Goal: Information Seeking & Learning: Learn about a topic

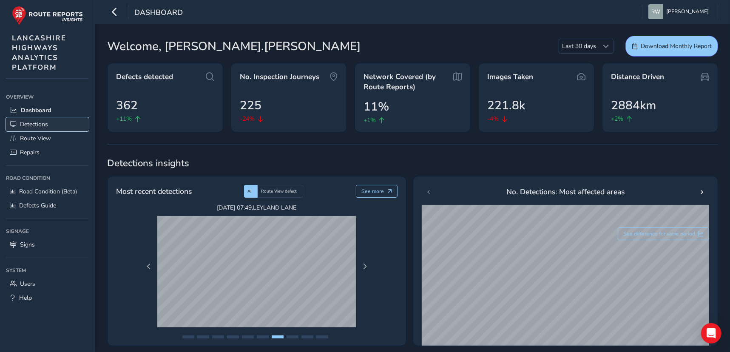
click at [36, 125] on span "Detections" at bounding box center [34, 124] width 28 height 8
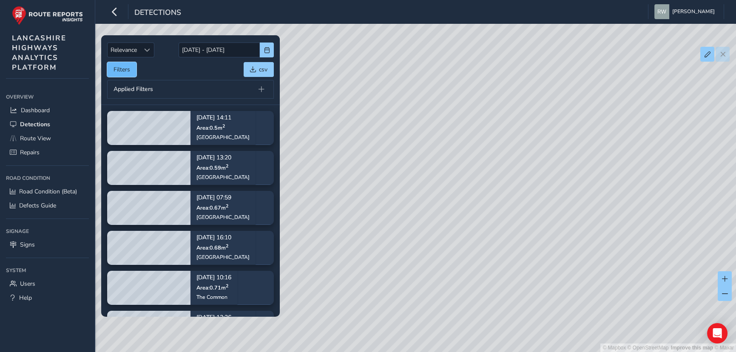
click at [122, 69] on button "Filters" at bounding box center [121, 69] width 29 height 15
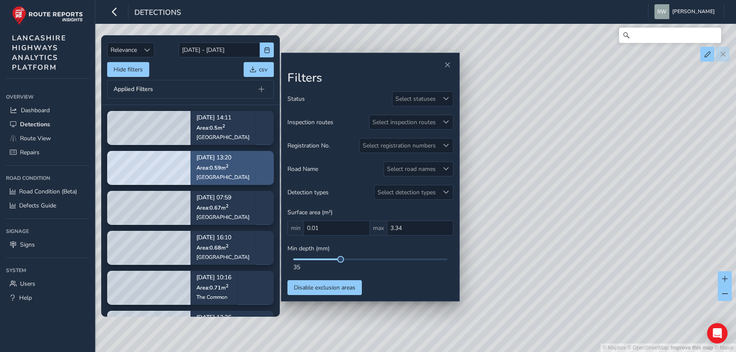
click at [208, 160] on p "[DATE] 13:20" at bounding box center [223, 158] width 53 height 6
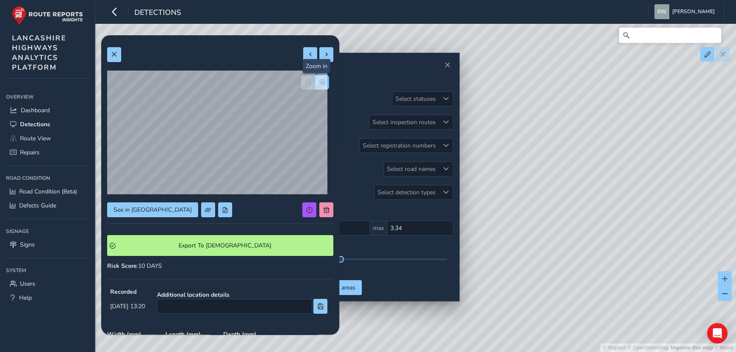
click at [319, 80] on span "button" at bounding box center [322, 82] width 6 height 6
click at [113, 52] on span at bounding box center [114, 54] width 6 height 6
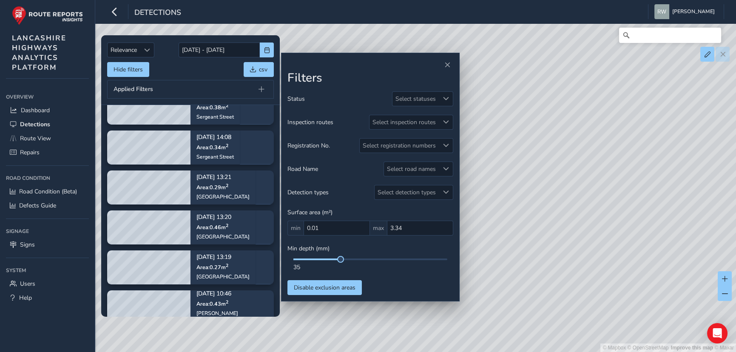
scroll to position [425, 0]
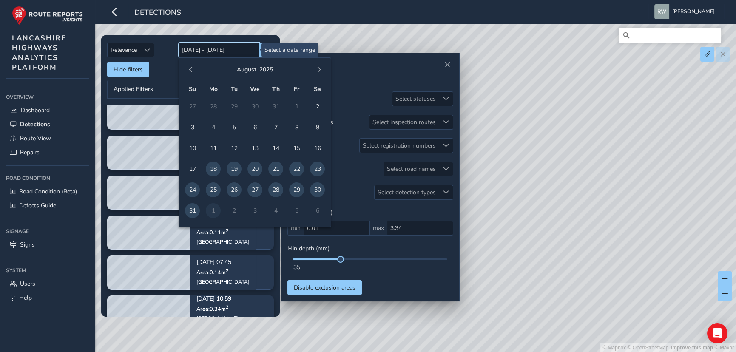
click at [225, 47] on input "18/08/2025 - 01/09/2025" at bounding box center [219, 50] width 81 height 15
click at [297, 185] on span "29" at bounding box center [296, 189] width 15 height 15
type input "29/08/2025"
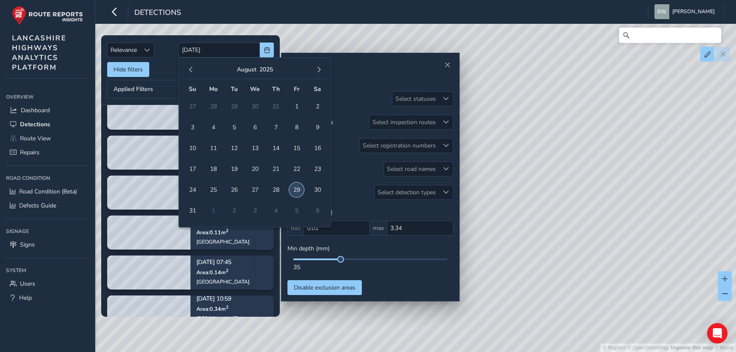
click at [296, 188] on span "29" at bounding box center [296, 189] width 15 height 15
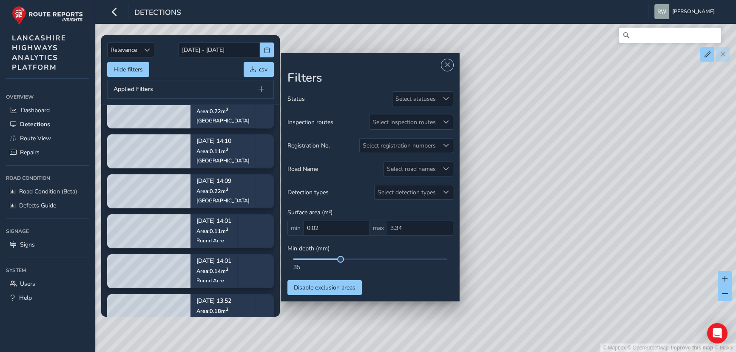
scroll to position [348, 0]
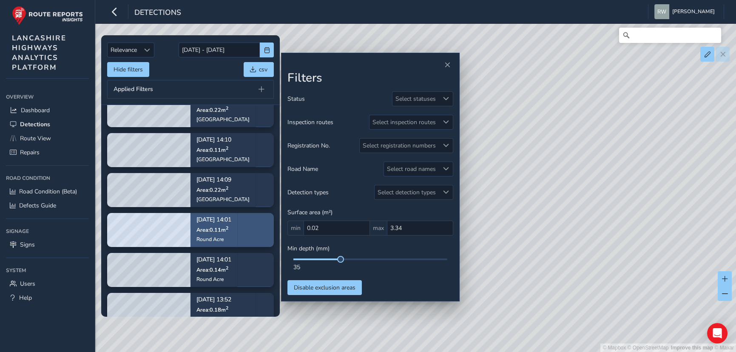
click at [216, 224] on div "Aug 29, 14:01 Area: 0.11 m 2 Round Acre" at bounding box center [214, 229] width 35 height 37
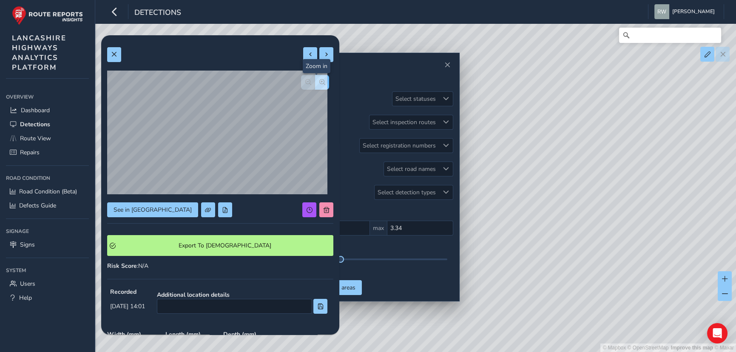
click at [319, 81] on span "button" at bounding box center [322, 82] width 6 height 6
click at [305, 82] on span "button" at bounding box center [308, 82] width 6 height 6
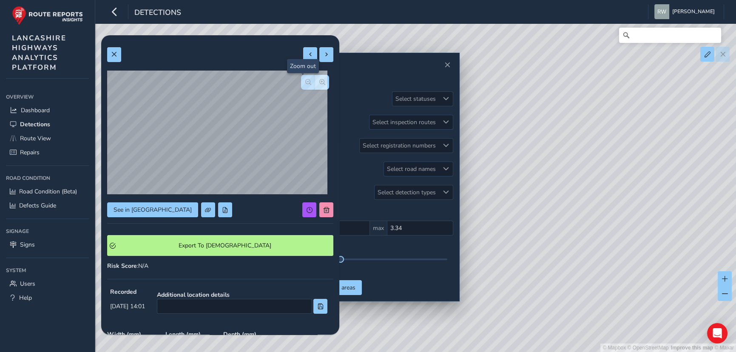
click at [305, 82] on span "button" at bounding box center [308, 82] width 6 height 6
click at [302, 82] on div at bounding box center [315, 82] width 28 height 15
click at [118, 57] on button at bounding box center [114, 54] width 14 height 15
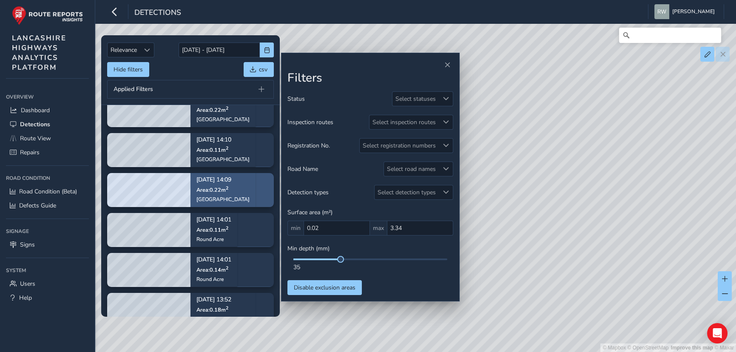
click at [206, 184] on div "Aug 29, 14:09 Area: 0.22 m 2 Station Road" at bounding box center [223, 189] width 53 height 37
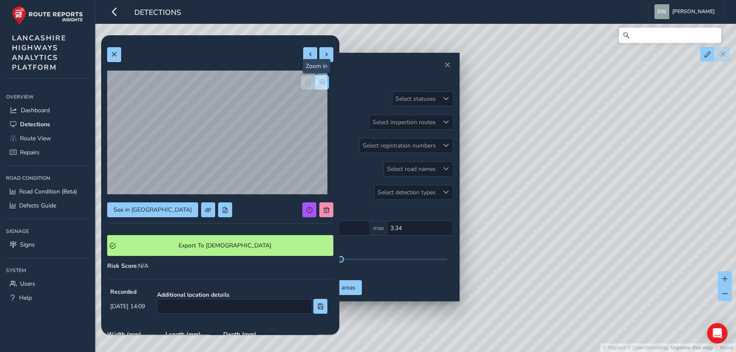
click at [319, 81] on span "button" at bounding box center [322, 82] width 6 height 6
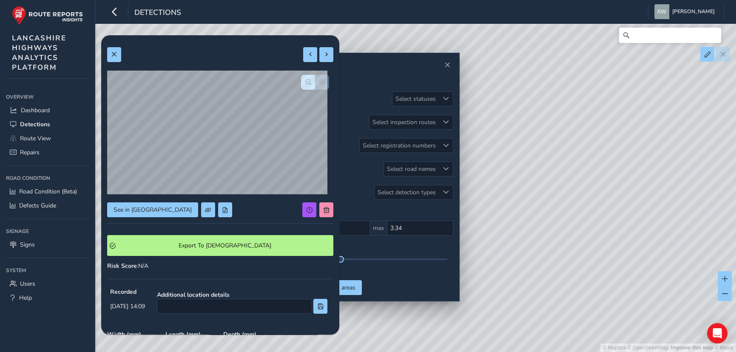
click at [315, 81] on div at bounding box center [315, 82] width 28 height 15
click at [305, 81] on span "button" at bounding box center [308, 82] width 6 height 6
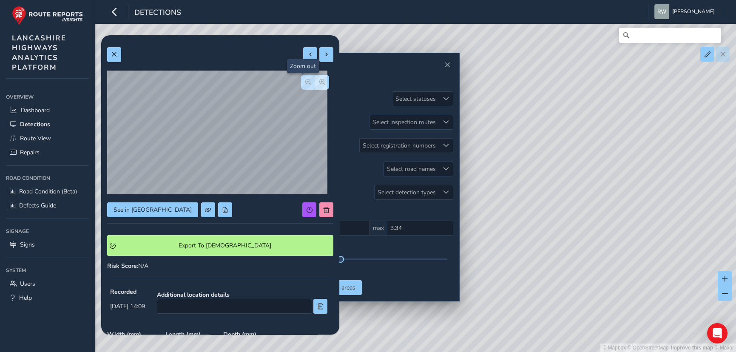
click at [305, 81] on span "button" at bounding box center [308, 82] width 6 height 6
click at [116, 55] on span at bounding box center [114, 54] width 6 height 6
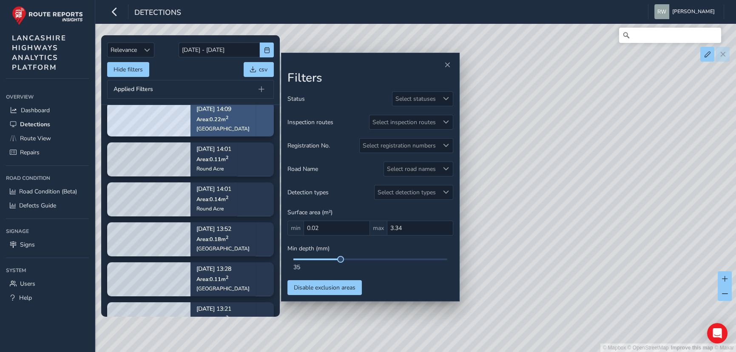
scroll to position [425, 0]
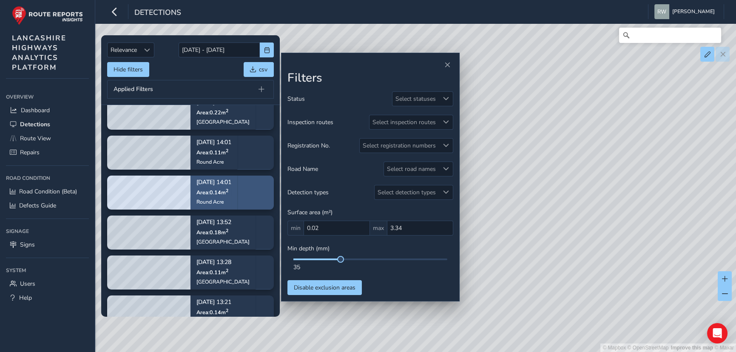
click at [205, 188] on span "Area: 0.14 m 2" at bounding box center [213, 191] width 32 height 7
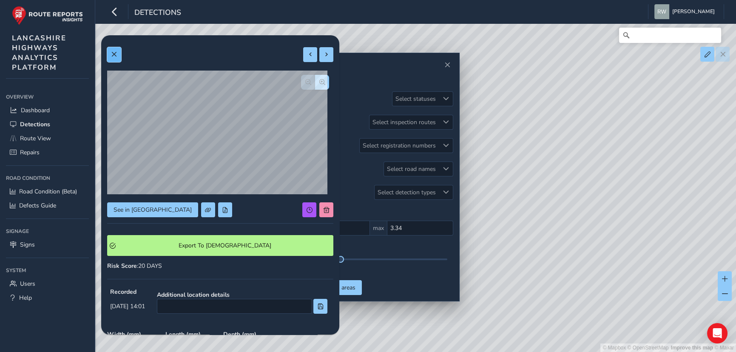
click at [115, 51] on span at bounding box center [114, 54] width 6 height 6
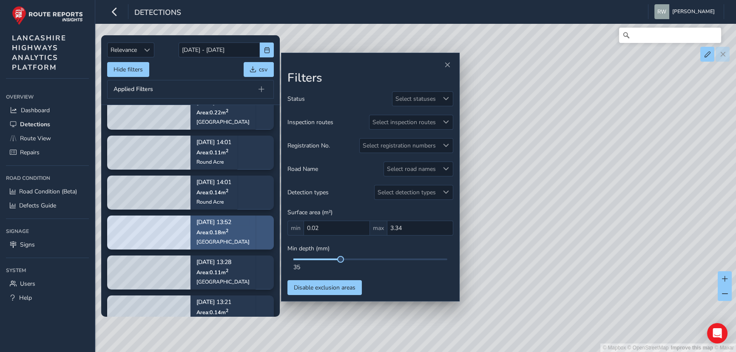
click at [217, 225] on p "Aug 29, 13:52" at bounding box center [223, 223] width 53 height 6
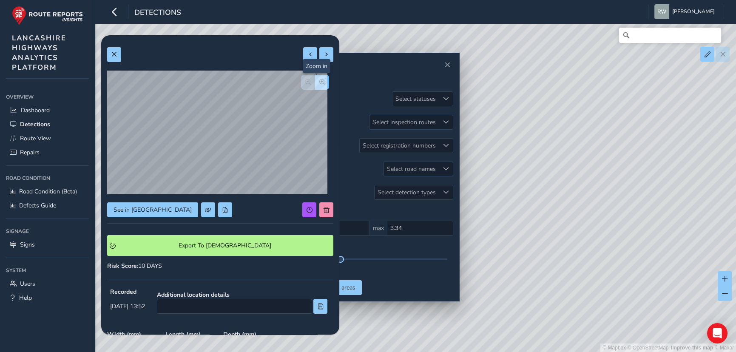
click at [319, 84] on span "button" at bounding box center [322, 82] width 6 height 6
click at [305, 81] on span "button" at bounding box center [308, 82] width 6 height 6
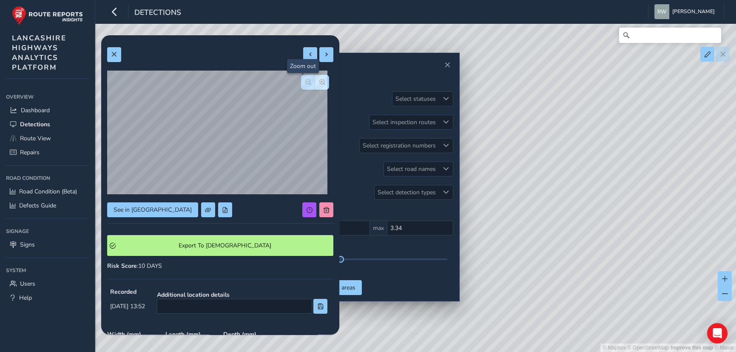
click at [305, 81] on span "button" at bounding box center [308, 82] width 6 height 6
click at [305, 80] on span "button" at bounding box center [308, 82] width 6 height 6
click at [301, 80] on div at bounding box center [315, 82] width 28 height 15
click at [113, 54] on span at bounding box center [114, 54] width 6 height 6
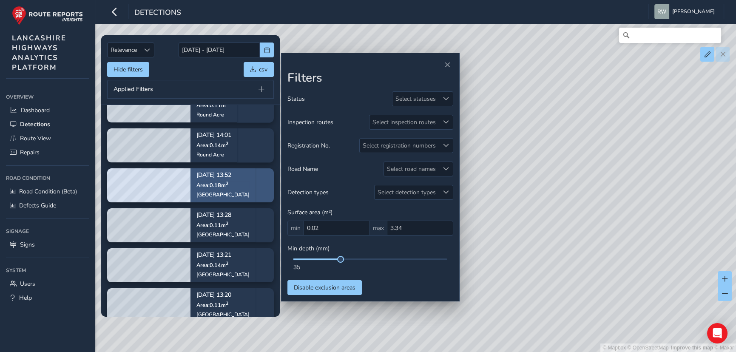
scroll to position [541, 0]
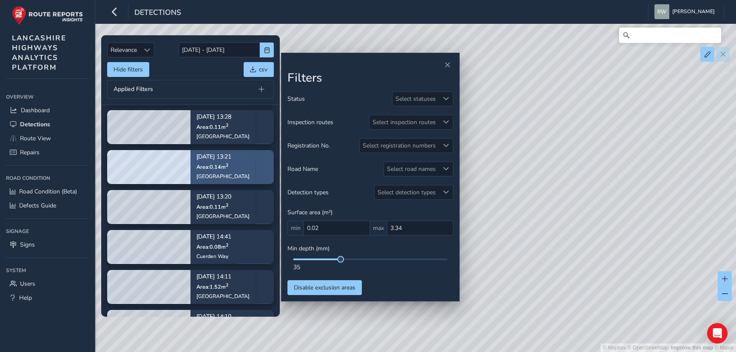
click at [214, 160] on p "Aug 29, 13:21" at bounding box center [223, 157] width 53 height 6
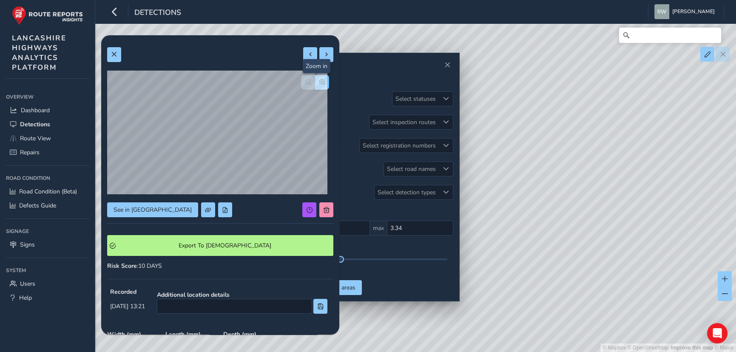
click at [319, 80] on span "button" at bounding box center [322, 82] width 6 height 6
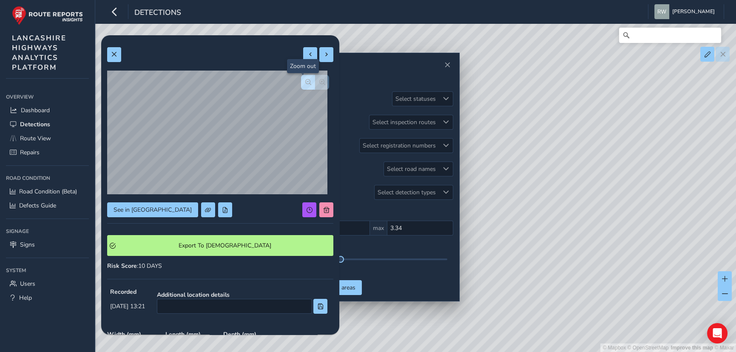
click at [305, 82] on span "button" at bounding box center [308, 82] width 6 height 6
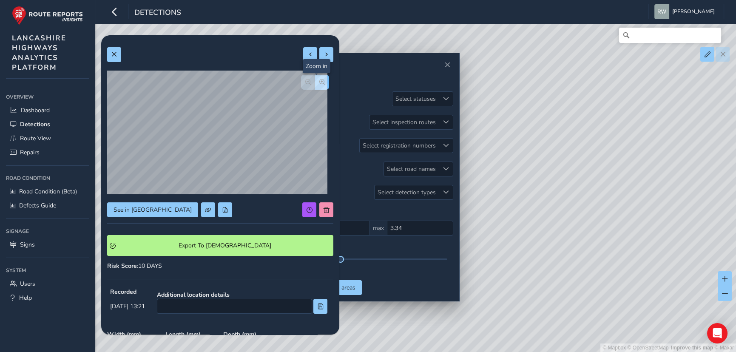
click at [319, 78] on button "button" at bounding box center [322, 82] width 14 height 15
click at [301, 81] on button "button" at bounding box center [308, 82] width 14 height 15
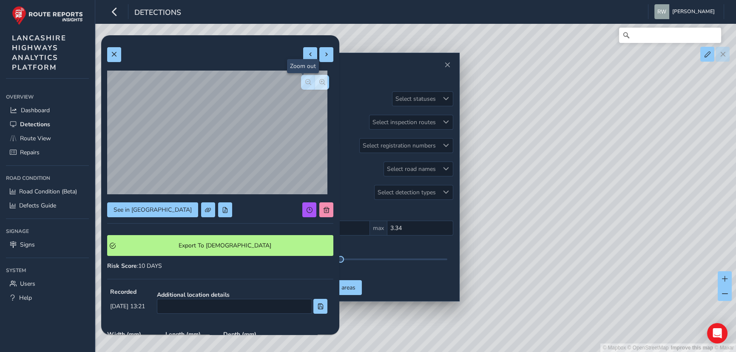
click at [301, 81] on button "button" at bounding box center [308, 82] width 14 height 15
click at [301, 81] on div at bounding box center [315, 82] width 28 height 15
click at [111, 53] on button at bounding box center [114, 54] width 14 height 15
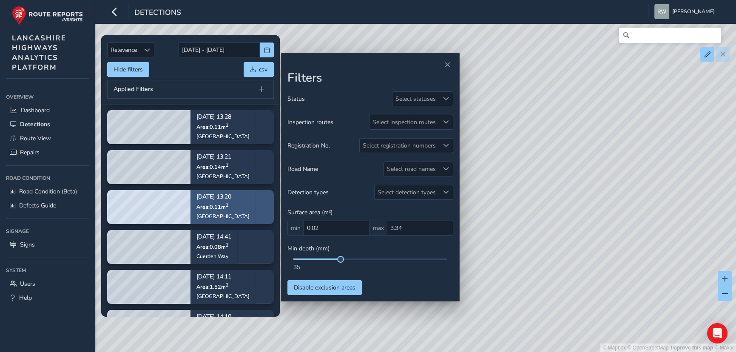
click at [221, 203] on span "Area: 0.11 m 2" at bounding box center [213, 206] width 32 height 7
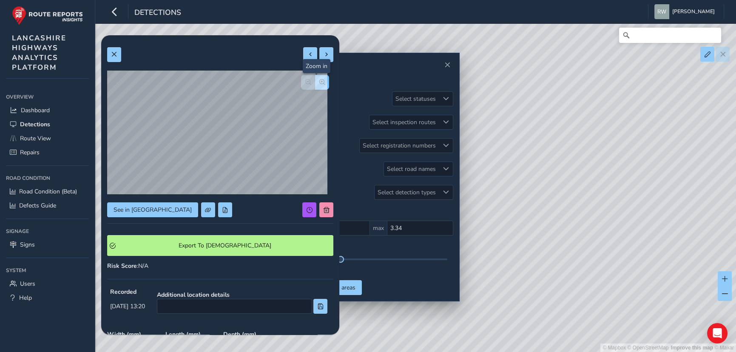
click at [319, 84] on span "button" at bounding box center [322, 82] width 6 height 6
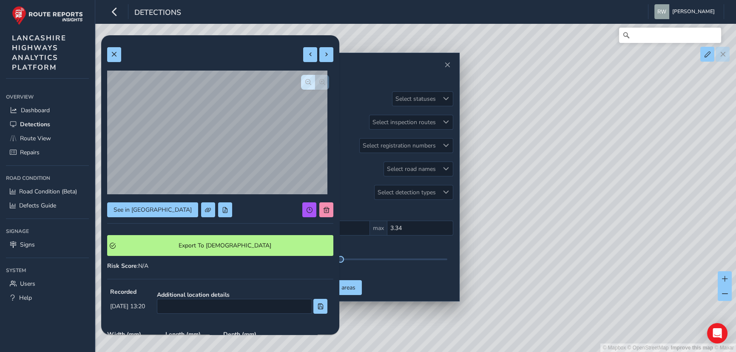
click at [315, 84] on div at bounding box center [315, 82] width 28 height 15
click at [305, 83] on span "button" at bounding box center [308, 82] width 6 height 6
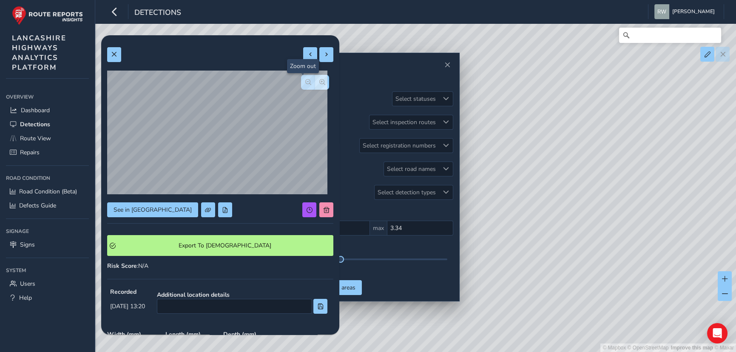
click at [305, 83] on span "button" at bounding box center [308, 82] width 6 height 6
click at [319, 80] on span "button" at bounding box center [322, 82] width 6 height 6
click at [115, 55] on span at bounding box center [114, 54] width 6 height 6
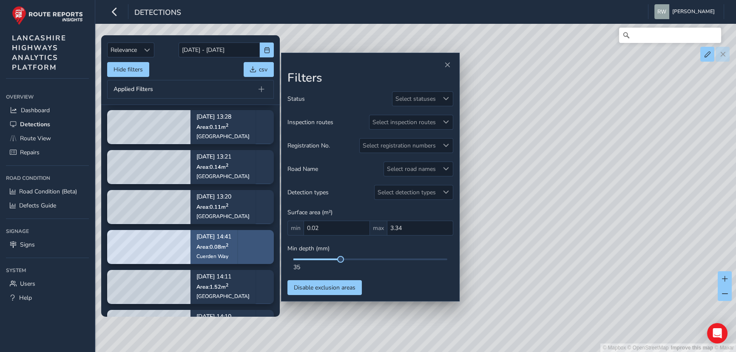
click at [219, 236] on p "Aug 29, 14:41" at bounding box center [214, 237] width 35 height 6
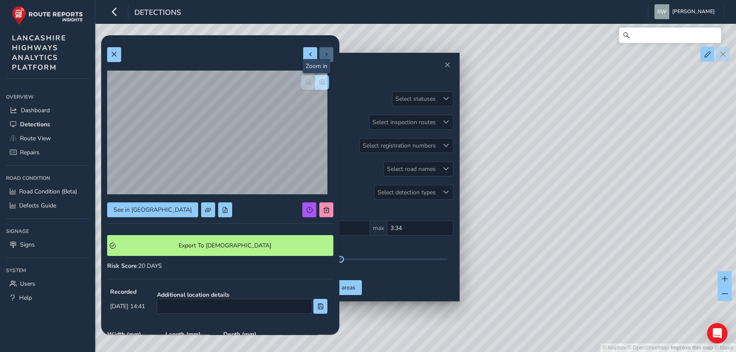
click at [321, 81] on button "button" at bounding box center [322, 82] width 14 height 15
click at [305, 83] on span "button" at bounding box center [308, 82] width 6 height 6
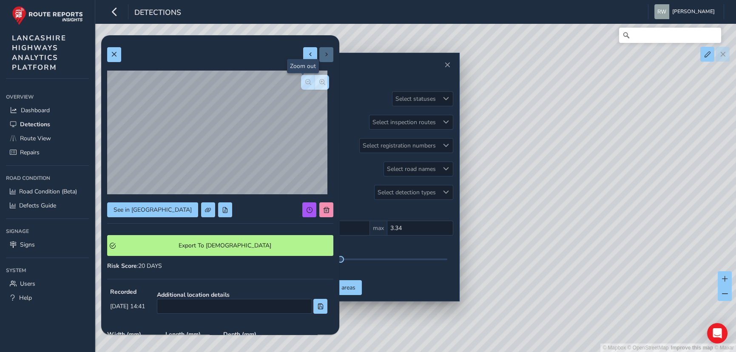
click at [305, 83] on span "button" at bounding box center [308, 82] width 6 height 6
click at [302, 83] on div at bounding box center [315, 82] width 28 height 15
click at [114, 53] on span at bounding box center [114, 54] width 6 height 6
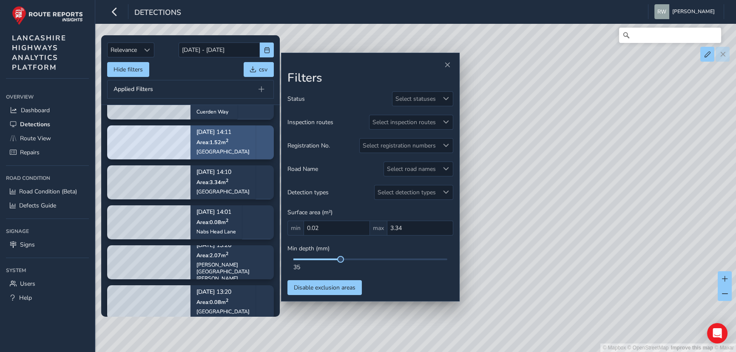
scroll to position [735, 0]
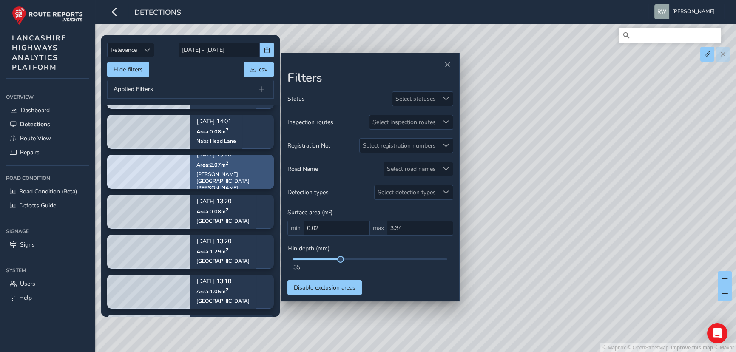
click at [204, 168] on span "Area: 2.07 m 2" at bounding box center [213, 164] width 32 height 7
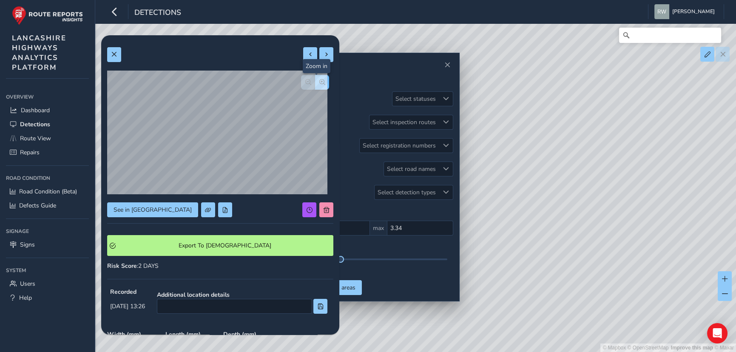
click at [319, 82] on span "button" at bounding box center [322, 82] width 6 height 6
click at [305, 81] on span "button" at bounding box center [308, 82] width 6 height 6
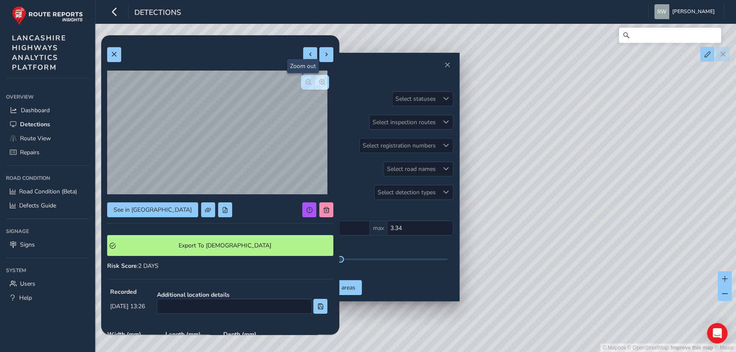
click at [305, 81] on span "button" at bounding box center [308, 82] width 6 height 6
click at [119, 55] on button at bounding box center [114, 54] width 14 height 15
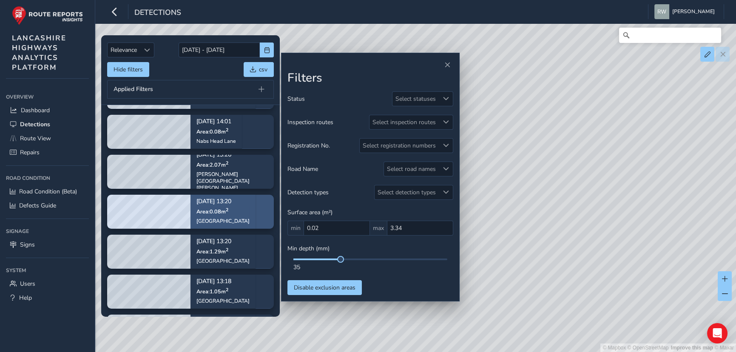
click at [214, 210] on span "Area: 0.08 m 2" at bounding box center [213, 211] width 32 height 7
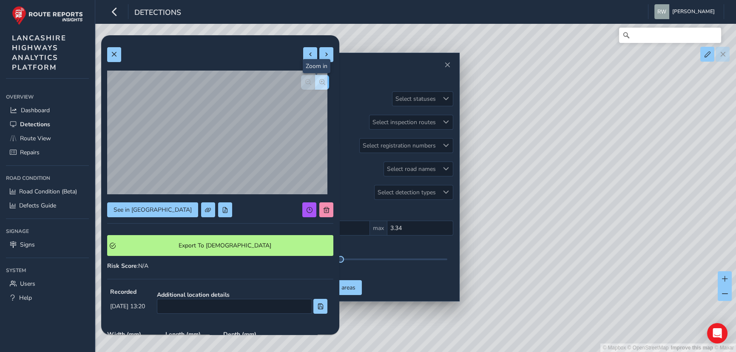
click at [319, 80] on span "button" at bounding box center [322, 82] width 6 height 6
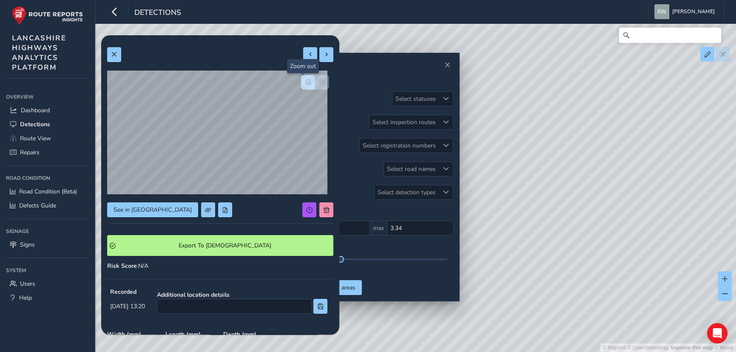
click at [305, 81] on span "button" at bounding box center [308, 82] width 6 height 6
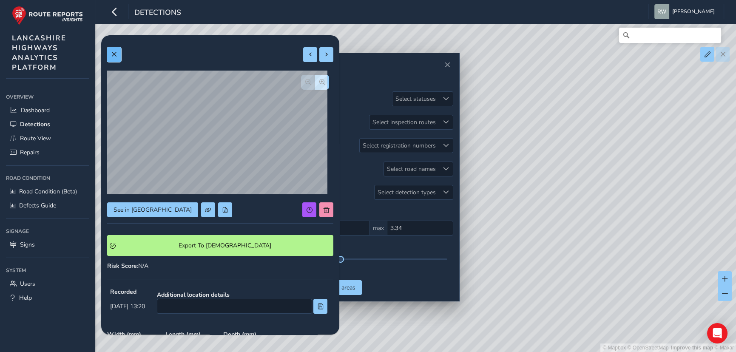
click at [111, 55] on span at bounding box center [114, 54] width 6 height 6
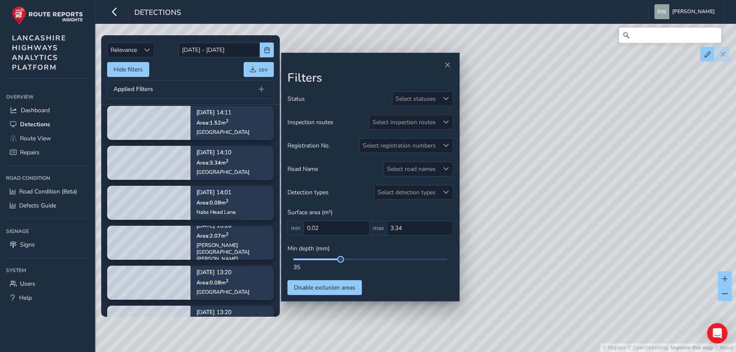
scroll to position [735, 0]
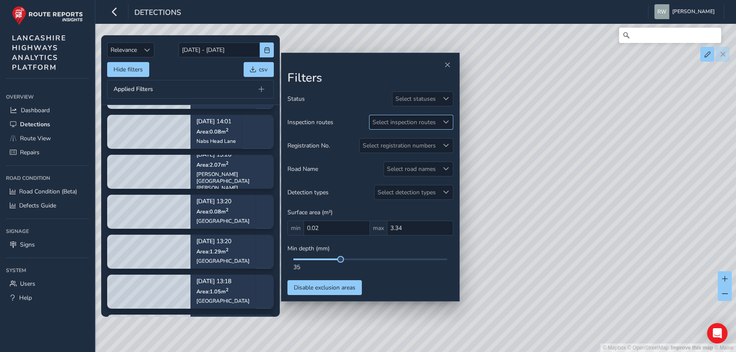
click at [446, 120] on span at bounding box center [446, 122] width 6 height 6
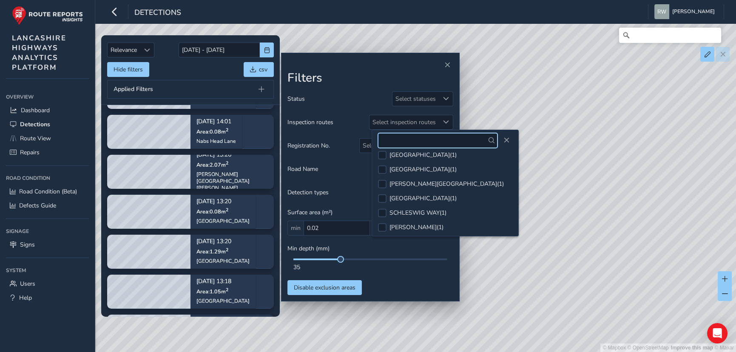
scroll to position [268, 0]
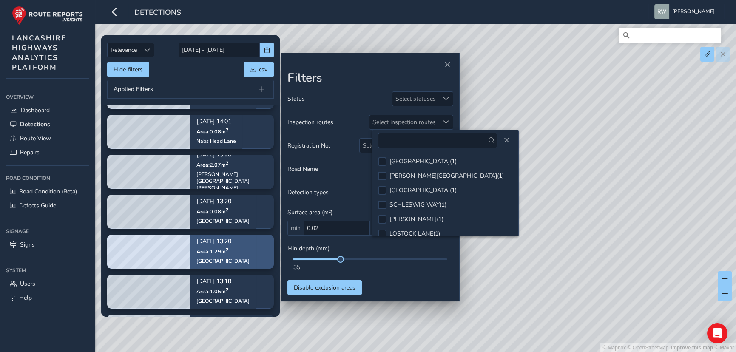
click at [217, 247] on div "Aug 29, 13:20 Area: 1.29 m 2 Pickup Street" at bounding box center [223, 251] width 53 height 37
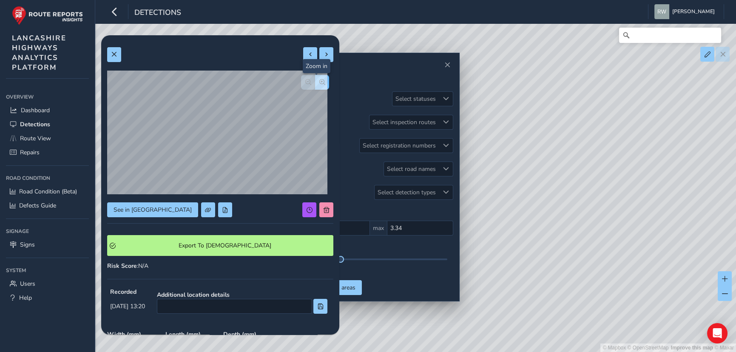
click at [319, 83] on span "button" at bounding box center [322, 82] width 6 height 6
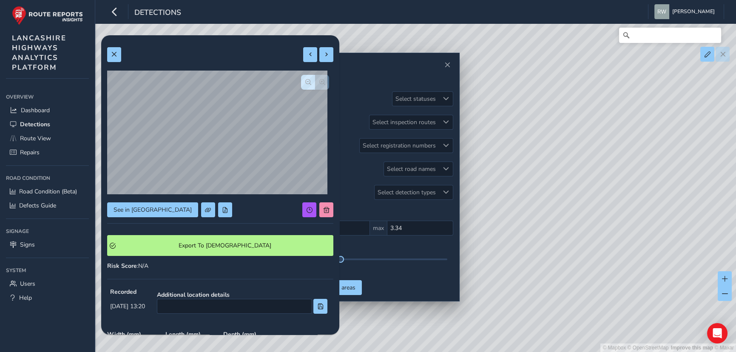
click at [317, 83] on div at bounding box center [315, 82] width 28 height 15
click at [305, 82] on span "button" at bounding box center [308, 82] width 6 height 6
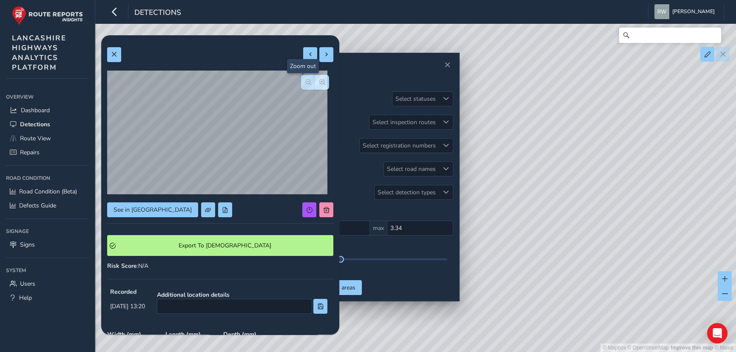
click at [305, 82] on span "button" at bounding box center [308, 82] width 6 height 6
click at [304, 82] on div at bounding box center [315, 82] width 28 height 15
click at [114, 55] on span at bounding box center [114, 54] width 6 height 6
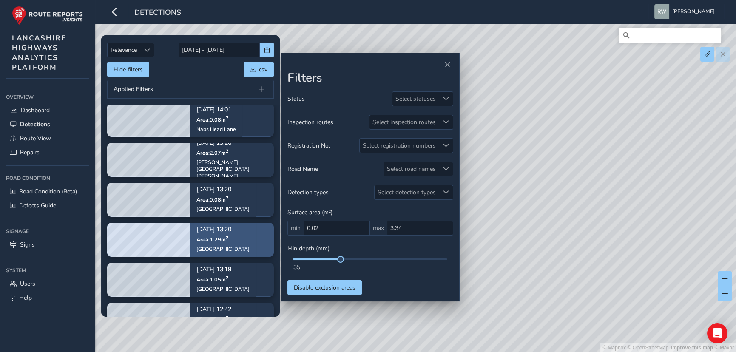
scroll to position [800, 0]
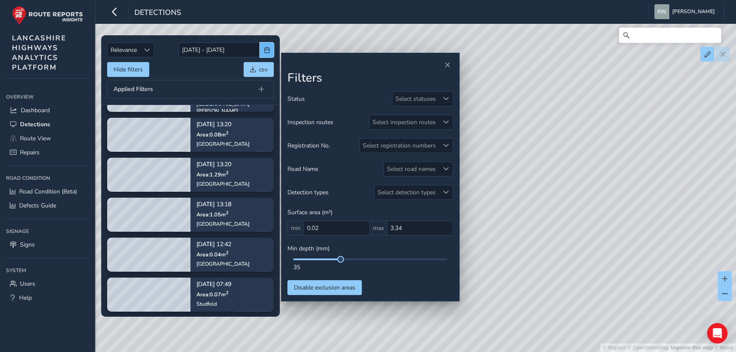
click at [269, 48] on span "button" at bounding box center [267, 50] width 6 height 6
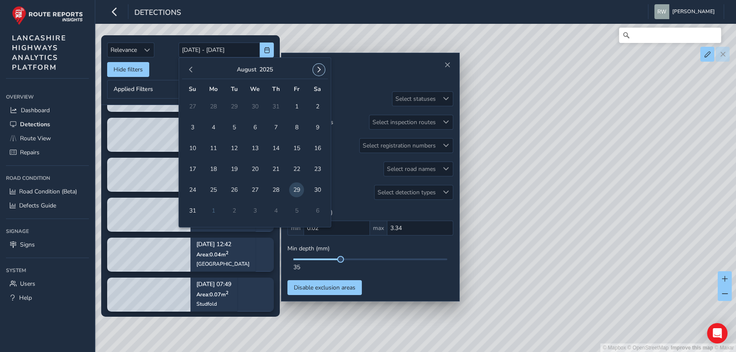
click at [319, 69] on span "button" at bounding box center [319, 70] width 6 height 6
click at [212, 106] on span "1" at bounding box center [213, 106] width 15 height 15
type input "01/09/2025"
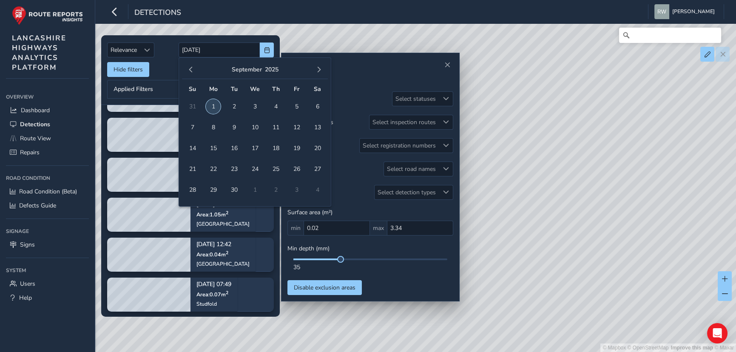
click at [212, 106] on span "1" at bounding box center [213, 106] width 15 height 15
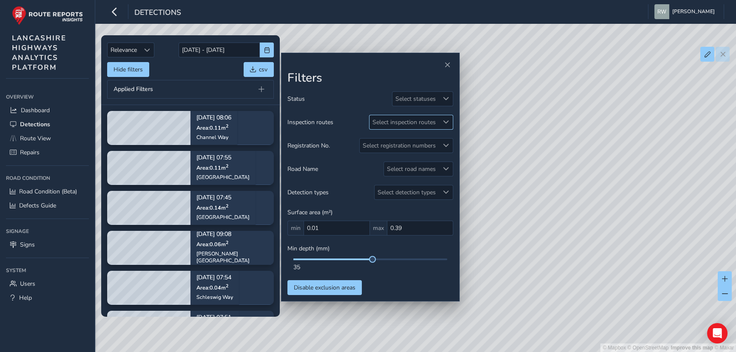
click at [446, 122] on span at bounding box center [446, 122] width 6 height 6
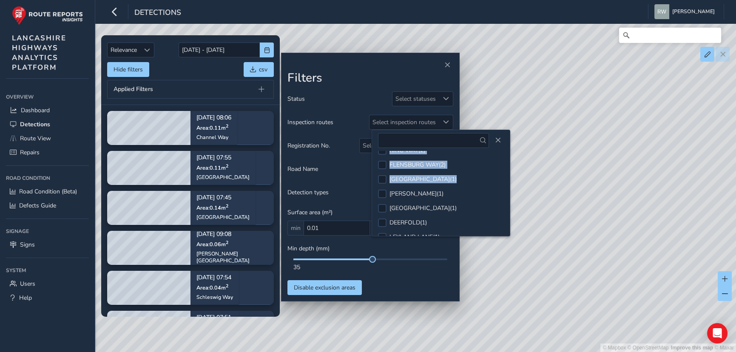
scroll to position [25, 0]
drag, startPoint x: 473, startPoint y: 172, endPoint x: 476, endPoint y: 178, distance: 6.7
click at [476, 178] on div "STANLEY STREET ( 3 ) FLAG LANE ( 3 ) SCHLESWIG WAY ( 3 ) CHANNEL WAY ( 2 ) RING…" at bounding box center [441, 193] width 138 height 85
click at [382, 194] on div at bounding box center [382, 194] width 9 height 9
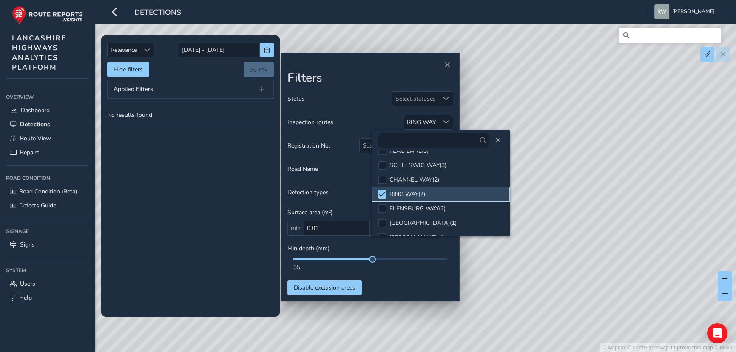
click at [433, 194] on li "RING WAY ( 2 )" at bounding box center [441, 194] width 138 height 14
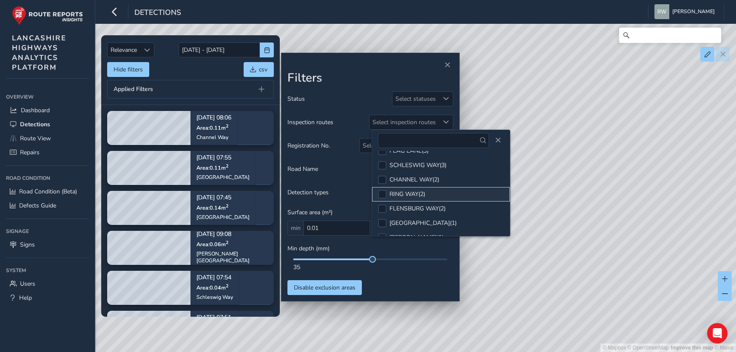
click at [401, 191] on div "RING WAY ( 2 )" at bounding box center [408, 194] width 36 height 8
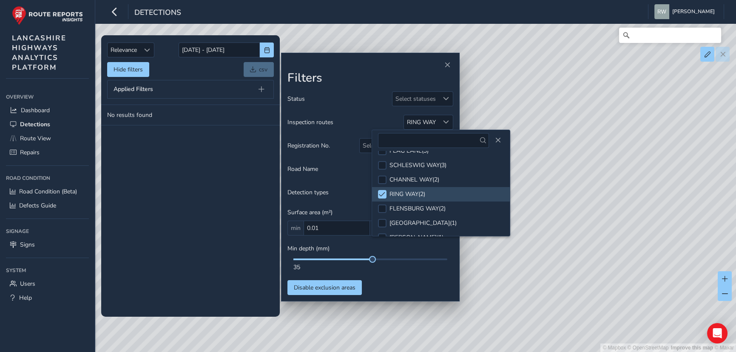
click at [247, 249] on tbody "No results found" at bounding box center [190, 211] width 179 height 212
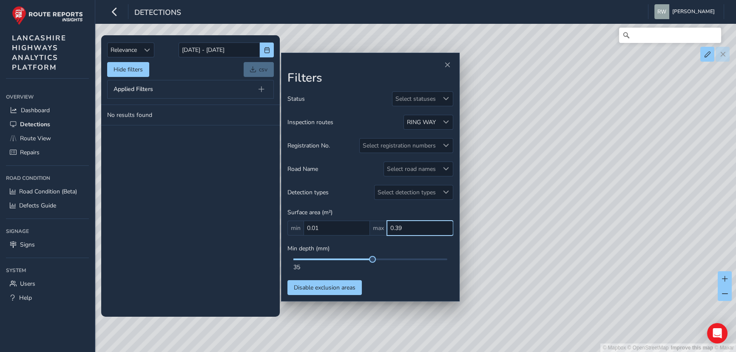
drag, startPoint x: 404, startPoint y: 225, endPoint x: 384, endPoint y: 229, distance: 20.4
click at [384, 229] on div "min 0.01 max 0.39" at bounding box center [371, 228] width 166 height 15
drag, startPoint x: 395, startPoint y: 229, endPoint x: 389, endPoint y: 230, distance: 6.1
click at [389, 230] on input "text" at bounding box center [420, 228] width 66 height 15
type input "500,000"
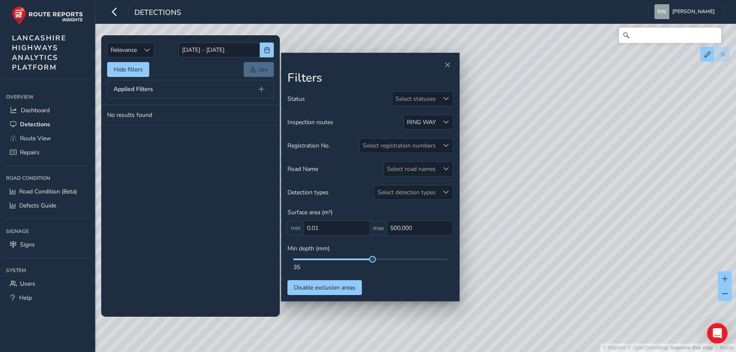
click at [442, 281] on div "Status Select statuses Inspection routes RING WAY Registration No. Select regis…" at bounding box center [371, 193] width 166 height 204
click at [443, 120] on span at bounding box center [446, 122] width 6 height 6
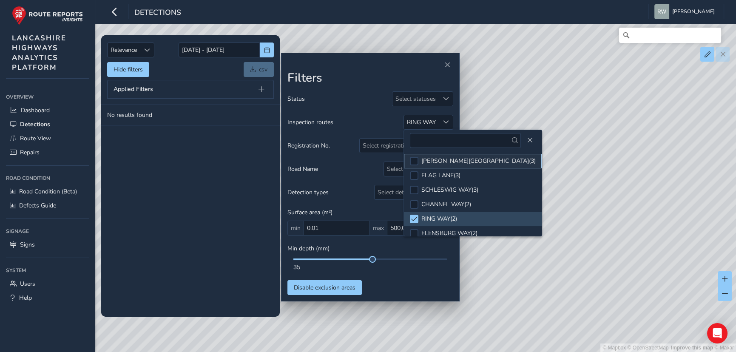
click at [434, 160] on div "STANLEY STREET ( 3 )" at bounding box center [479, 161] width 114 height 8
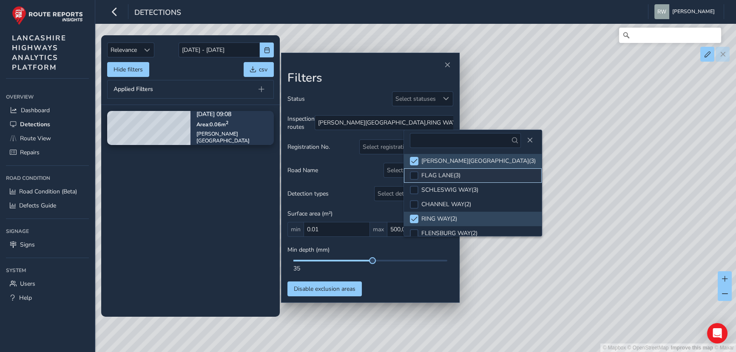
click at [434, 173] on div "FLAG LANE ( 3 )" at bounding box center [441, 175] width 39 height 8
click at [415, 159] on span at bounding box center [414, 161] width 6 height 6
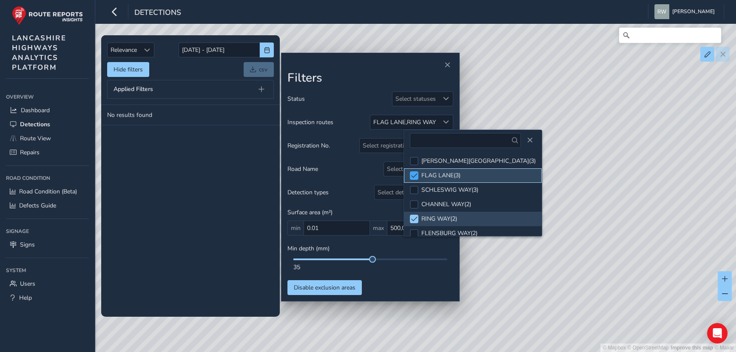
click at [415, 174] on span at bounding box center [414, 176] width 6 height 6
click at [416, 160] on div at bounding box center [414, 161] width 9 height 9
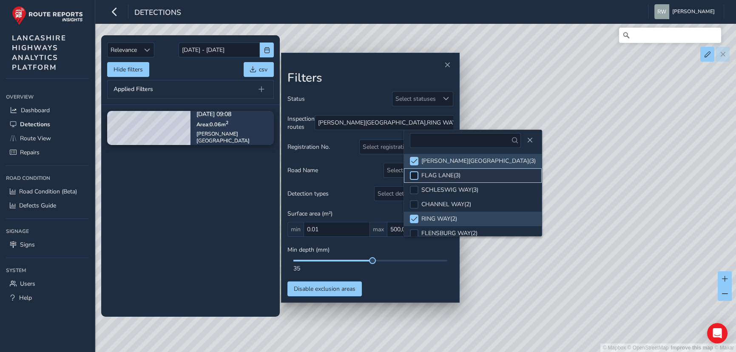
click at [417, 175] on div at bounding box center [414, 175] width 9 height 9
click at [415, 186] on div at bounding box center [414, 190] width 9 height 9
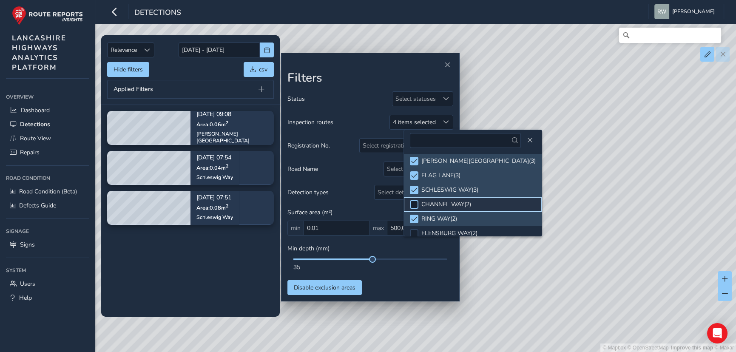
click at [415, 200] on div at bounding box center [414, 204] width 9 height 9
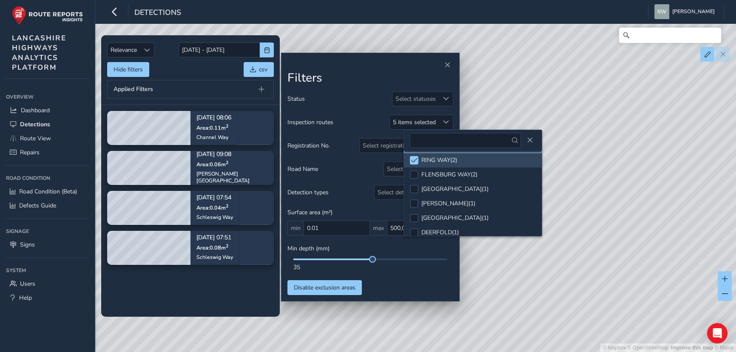
scroll to position [62, 0]
click at [413, 171] on div at bounding box center [414, 172] width 9 height 9
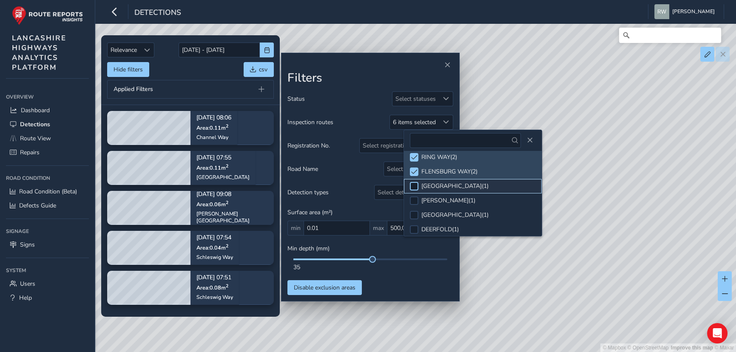
click at [416, 185] on div at bounding box center [414, 186] width 9 height 9
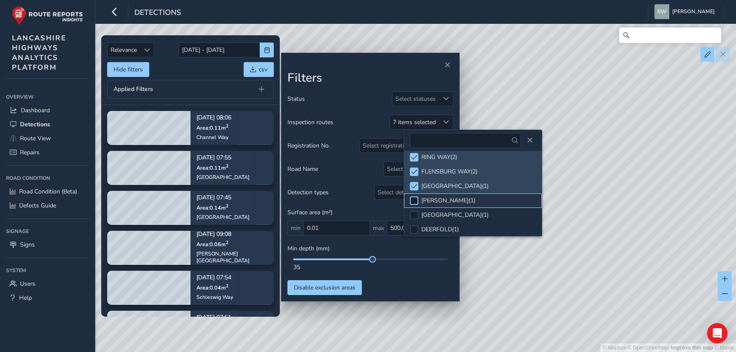
click at [412, 200] on div at bounding box center [414, 201] width 9 height 9
click at [413, 212] on div at bounding box center [414, 215] width 9 height 9
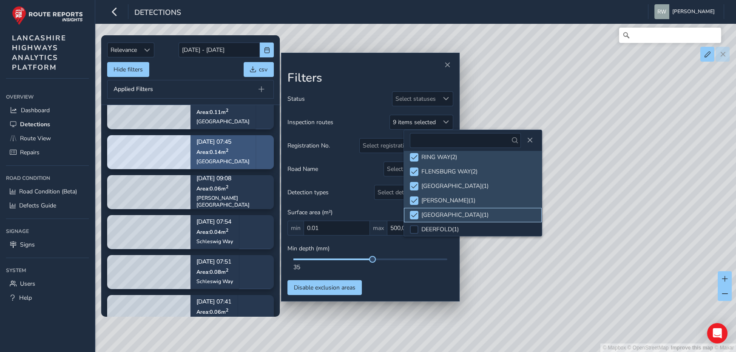
scroll to position [73, 0]
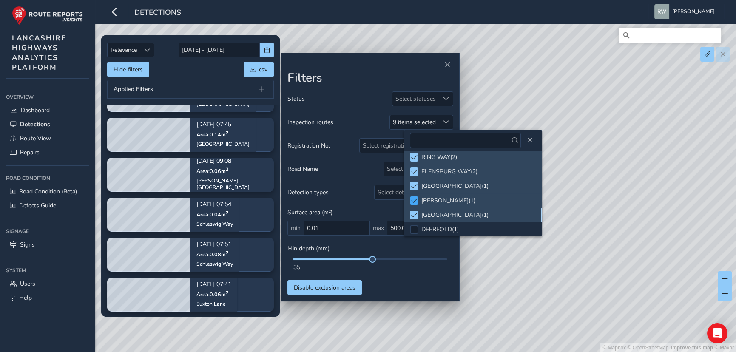
drag, startPoint x: 413, startPoint y: 213, endPoint x: 414, endPoint y: 204, distance: 9.4
click at [413, 212] on span at bounding box center [414, 215] width 6 height 6
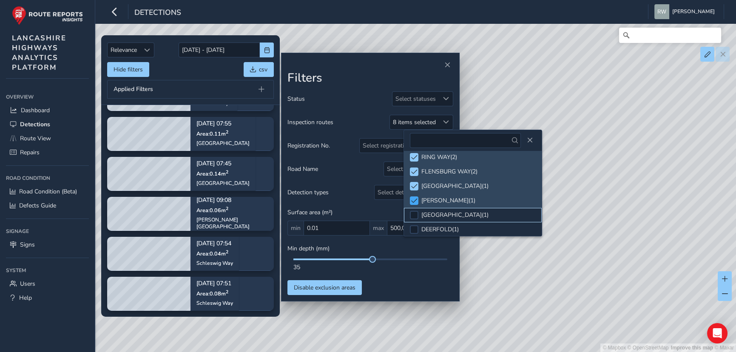
scroll to position [34, 0]
click at [415, 198] on span at bounding box center [414, 201] width 6 height 6
drag, startPoint x: 415, startPoint y: 182, endPoint x: 413, endPoint y: 171, distance: 11.8
click at [415, 183] on span at bounding box center [414, 186] width 6 height 6
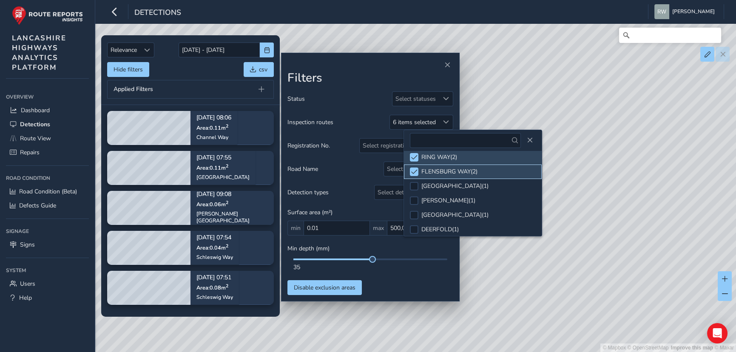
click at [413, 166] on li "FLENSBURG WAY ( 2 )" at bounding box center [473, 172] width 138 height 14
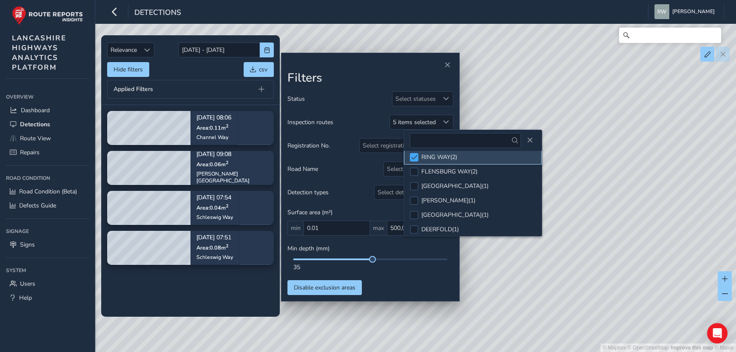
click at [416, 153] on div at bounding box center [414, 157] width 9 height 9
click at [415, 157] on div at bounding box center [414, 157] width 9 height 9
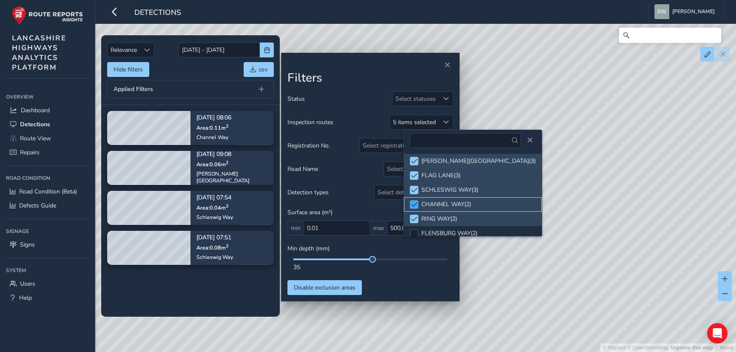
click at [415, 202] on span at bounding box center [414, 205] width 6 height 6
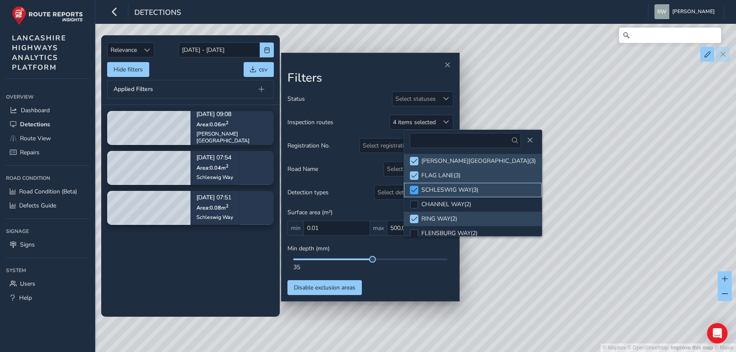
click at [417, 189] on span at bounding box center [414, 190] width 6 height 6
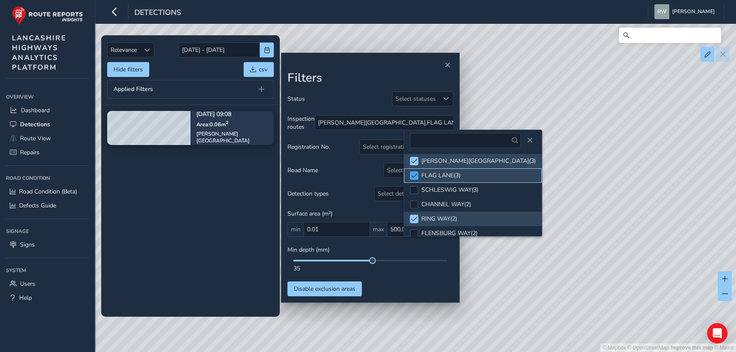
click at [411, 173] on span at bounding box center [414, 176] width 6 height 6
click at [415, 159] on span at bounding box center [414, 161] width 6 height 6
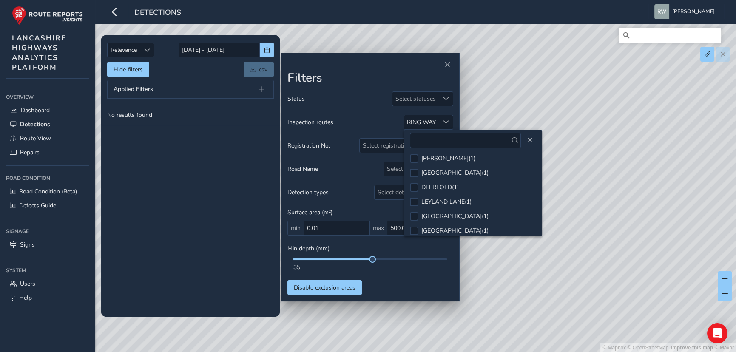
scroll to position [123, 0]
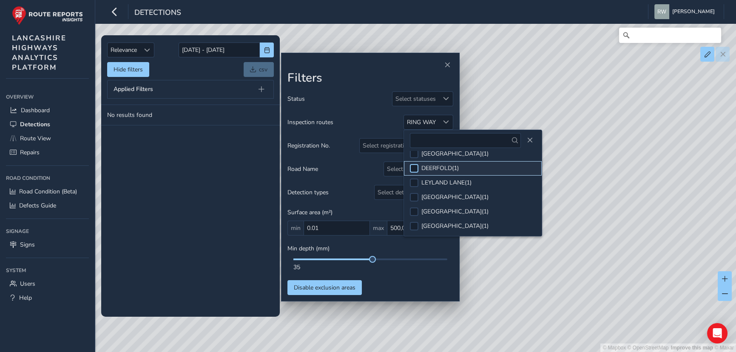
click at [418, 166] on div at bounding box center [414, 168] width 9 height 9
click at [414, 182] on div at bounding box center [414, 183] width 9 height 9
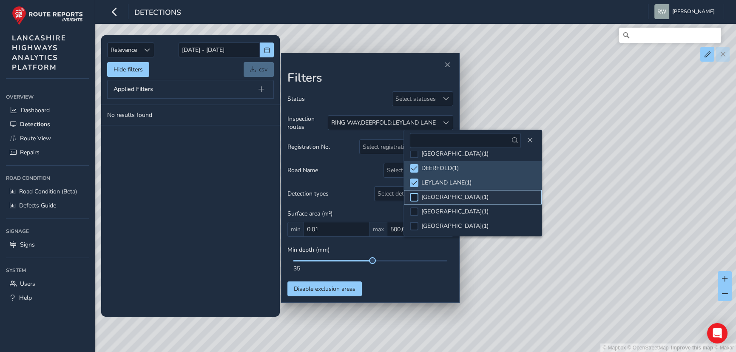
click at [416, 196] on div at bounding box center [414, 197] width 9 height 9
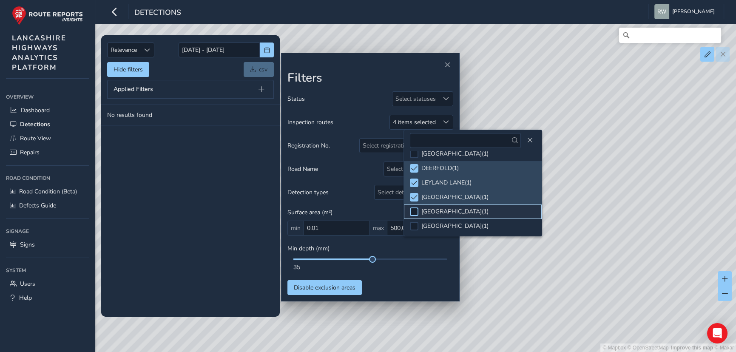
click at [414, 211] on div at bounding box center [414, 212] width 9 height 9
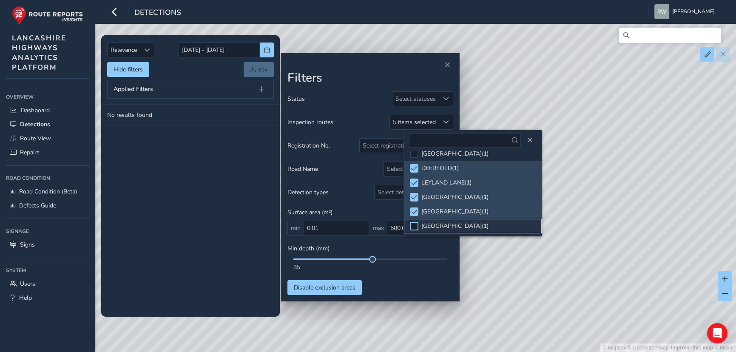
click at [413, 223] on div at bounding box center [414, 226] width 9 height 9
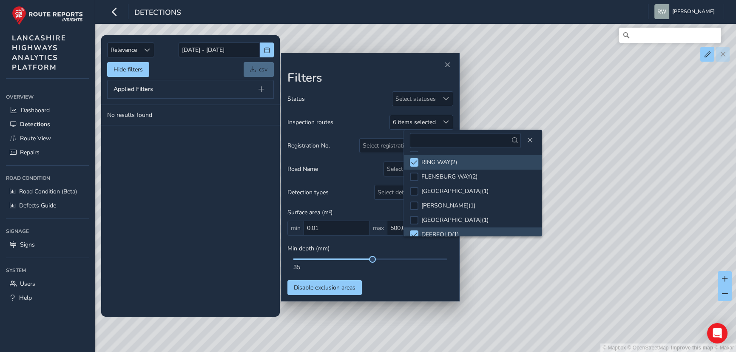
scroll to position [123, 0]
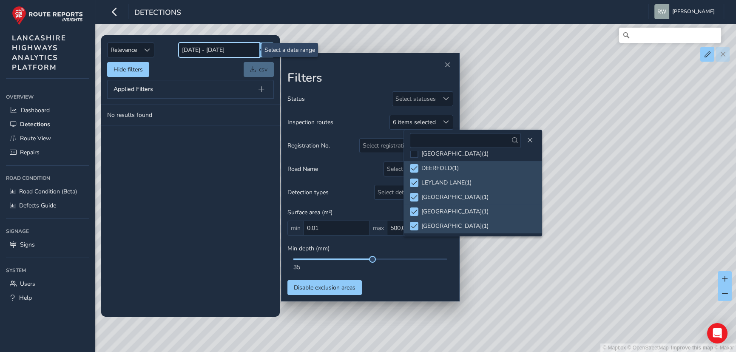
click at [217, 51] on input "01/09/2025 - 01/09/2025" at bounding box center [219, 50] width 81 height 15
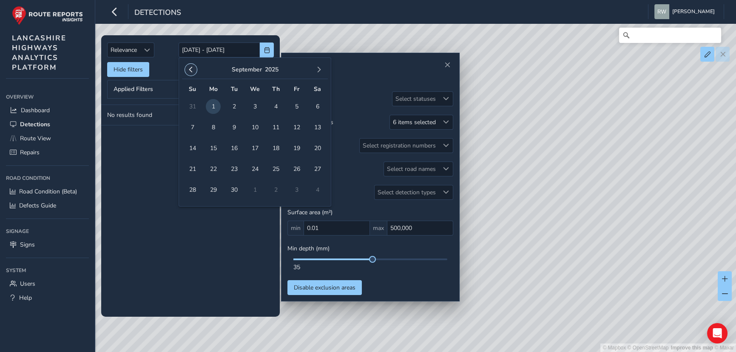
click at [191, 67] on span "button" at bounding box center [191, 70] width 6 height 6
click at [293, 189] on span "29" at bounding box center [296, 189] width 15 height 15
type input "29/08/2025"
click at [319, 67] on span "button" at bounding box center [319, 70] width 6 height 6
click at [214, 103] on span "1" at bounding box center [213, 106] width 15 height 15
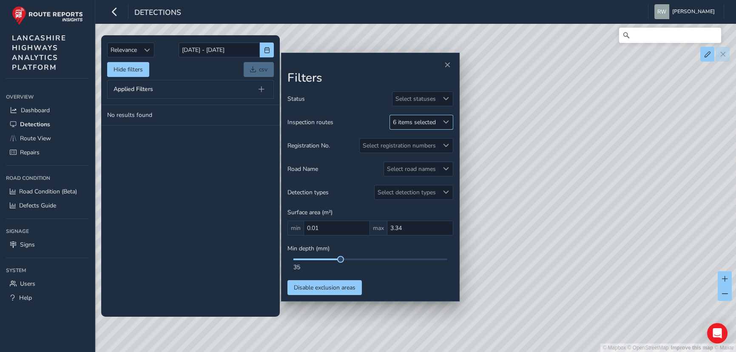
click at [445, 119] on span at bounding box center [446, 122] width 6 height 6
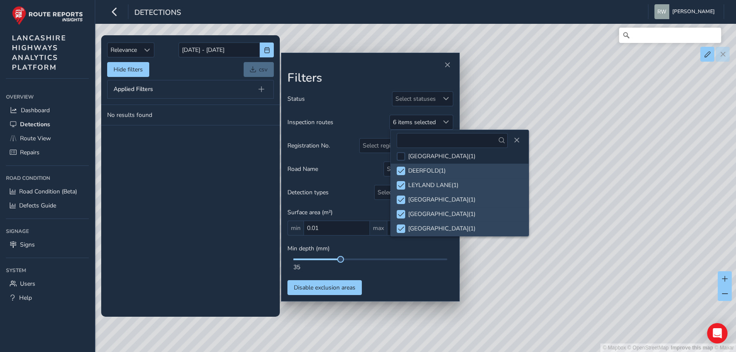
scroll to position [123, 0]
click at [163, 182] on tbody "No results found" at bounding box center [190, 211] width 179 height 212
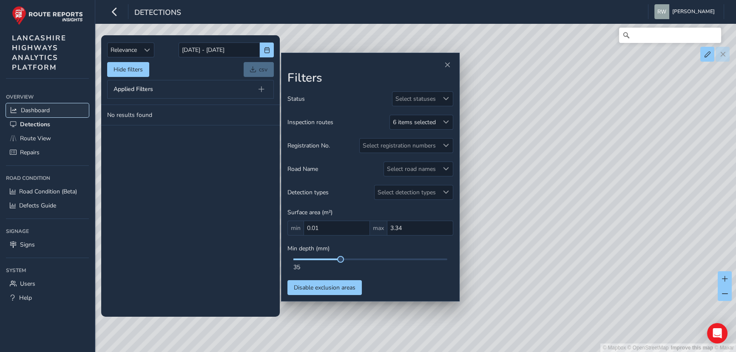
click at [43, 110] on span "Dashboard" at bounding box center [35, 110] width 29 height 8
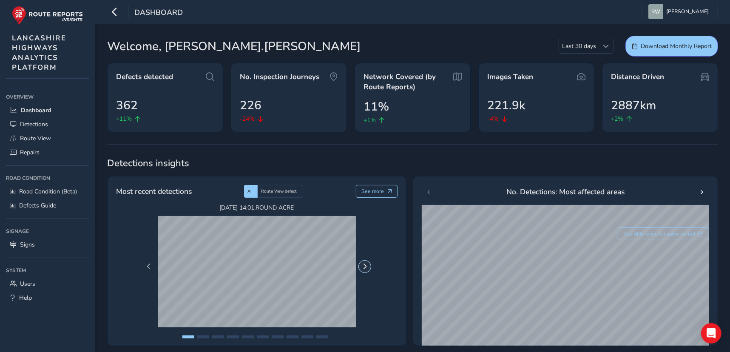
click at [365, 264] on span "Next Page" at bounding box center [365, 267] width 6 height 6
click at [30, 124] on span "Detections" at bounding box center [34, 124] width 28 height 8
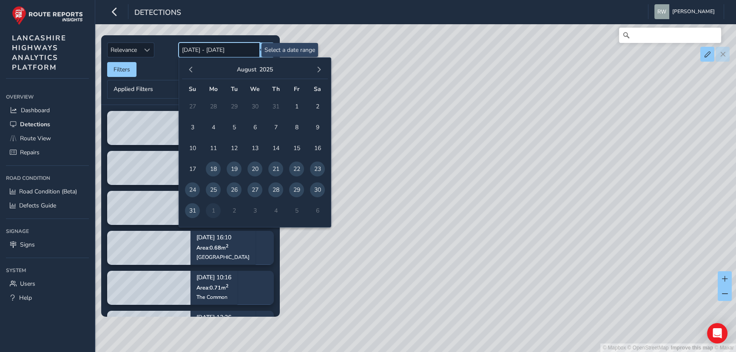
click at [215, 48] on input "18/08/2025 - 01/09/2025" at bounding box center [219, 50] width 81 height 15
click at [322, 68] on span "button" at bounding box center [319, 70] width 6 height 6
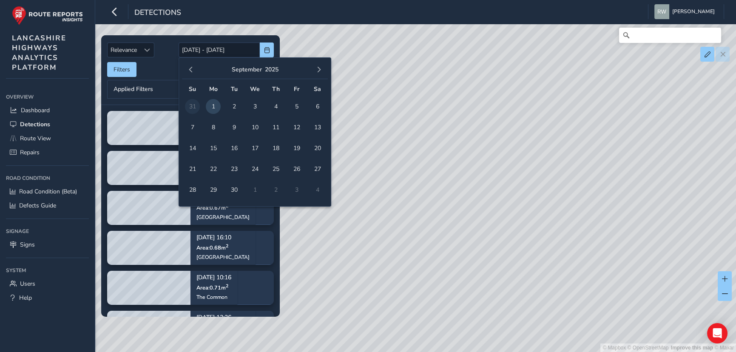
click at [213, 104] on span "1" at bounding box center [213, 106] width 15 height 15
type input "01/09/2025 - 01/09/2025"
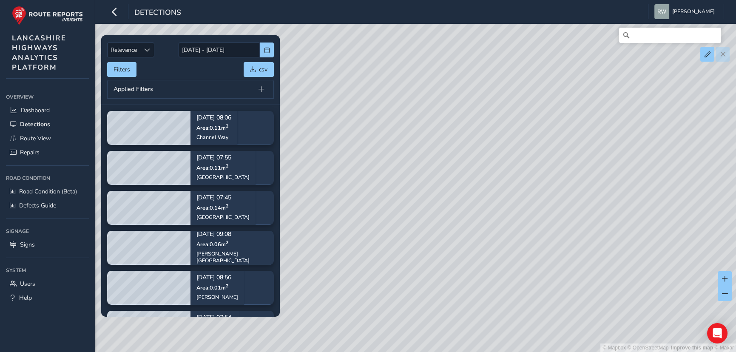
drag, startPoint x: 433, startPoint y: 180, endPoint x: 525, endPoint y: 148, distance: 97.3
click at [525, 148] on div "© Mapbox © OpenStreetMap Improve this map © Maxar" at bounding box center [368, 176] width 736 height 352
drag, startPoint x: 396, startPoint y: 256, endPoint x: 460, endPoint y: 234, distance: 67.8
click at [460, 234] on div "© Mapbox © OpenStreetMap Improve this map © Maxar" at bounding box center [368, 176] width 736 height 352
click at [119, 68] on button "Filters" at bounding box center [121, 69] width 29 height 15
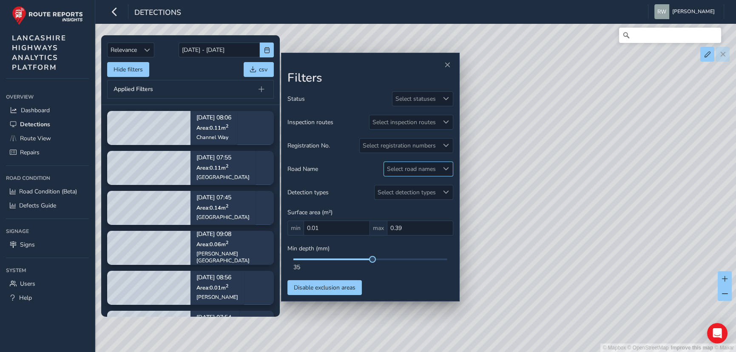
click at [447, 169] on span at bounding box center [446, 169] width 6 height 6
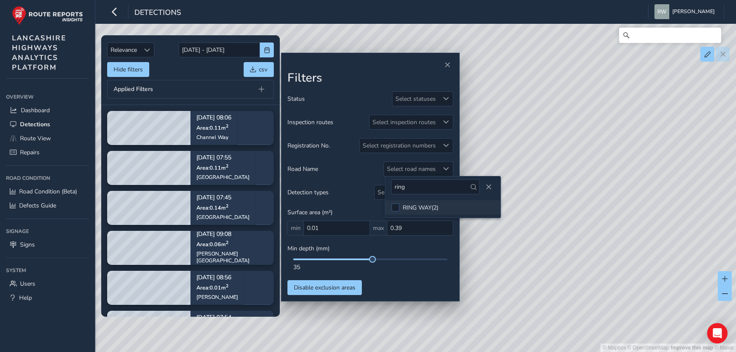
type input "ring"
click at [426, 207] on div "RING WAY ( 2 )" at bounding box center [421, 208] width 36 height 8
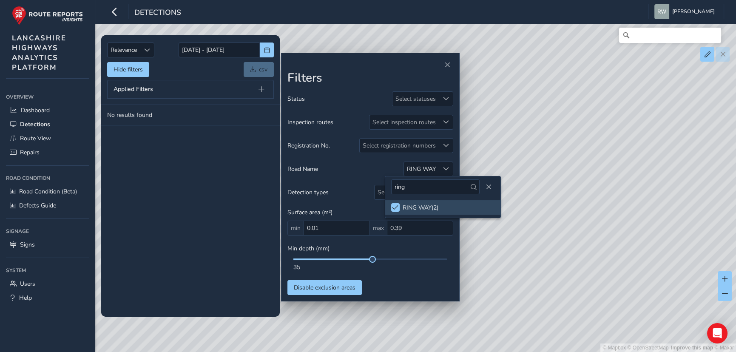
click at [148, 158] on tbody "No results found" at bounding box center [190, 211] width 179 height 212
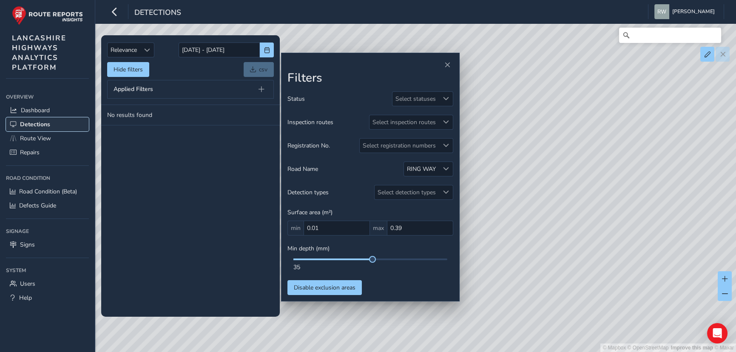
click at [35, 125] on span "Detections" at bounding box center [35, 124] width 30 height 8
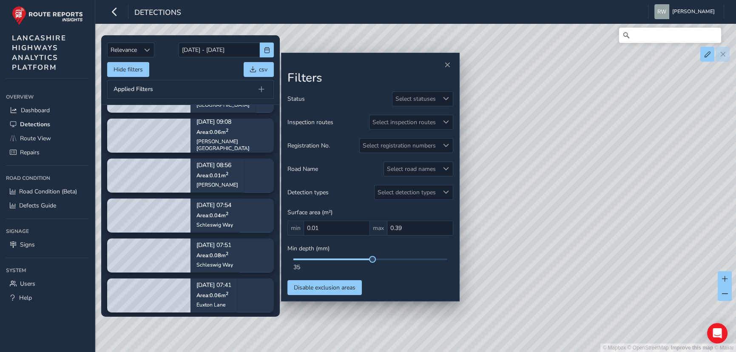
scroll to position [114, 0]
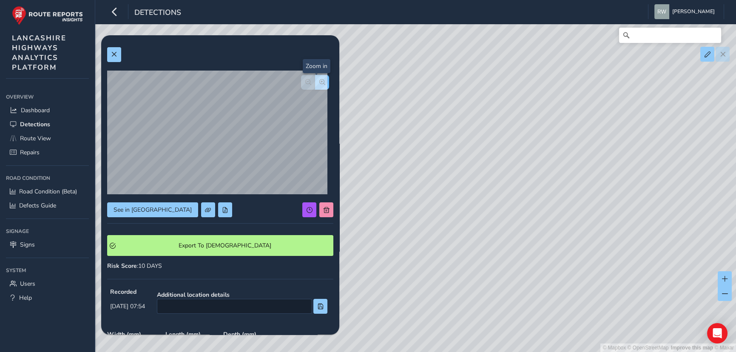
click at [319, 82] on span "button" at bounding box center [322, 82] width 6 height 6
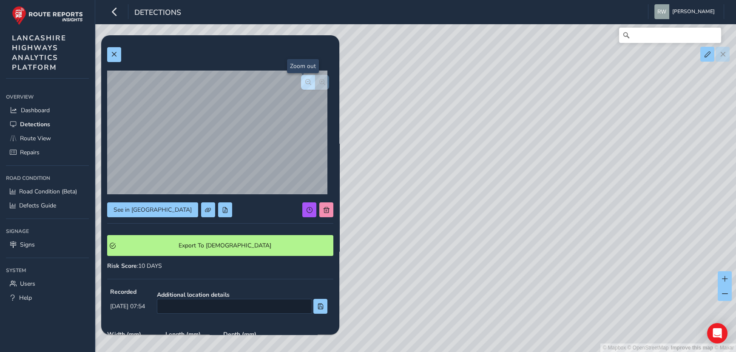
click at [305, 81] on span "button" at bounding box center [308, 82] width 6 height 6
click at [41, 121] on span "Detections" at bounding box center [35, 124] width 30 height 8
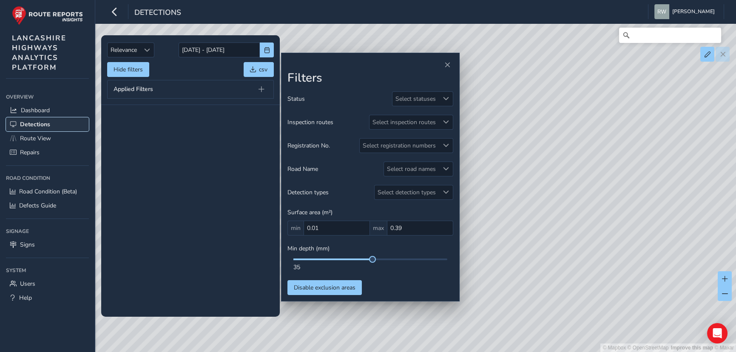
click at [43, 124] on span "Detections" at bounding box center [35, 124] width 30 height 8
click at [446, 167] on span at bounding box center [446, 169] width 6 height 6
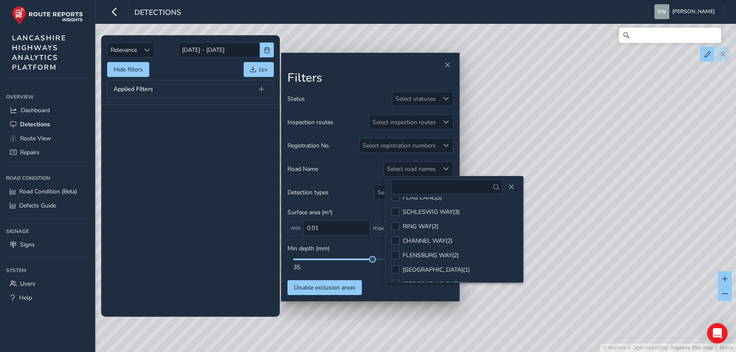
scroll to position [28, 0]
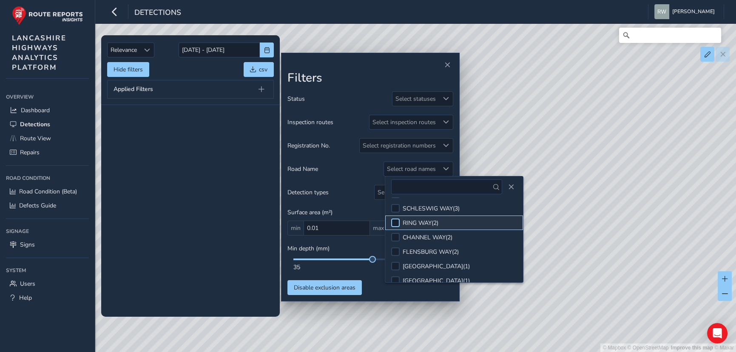
click at [395, 222] on div at bounding box center [395, 223] width 9 height 9
click at [194, 237] on tbody "No results found" at bounding box center [190, 211] width 179 height 212
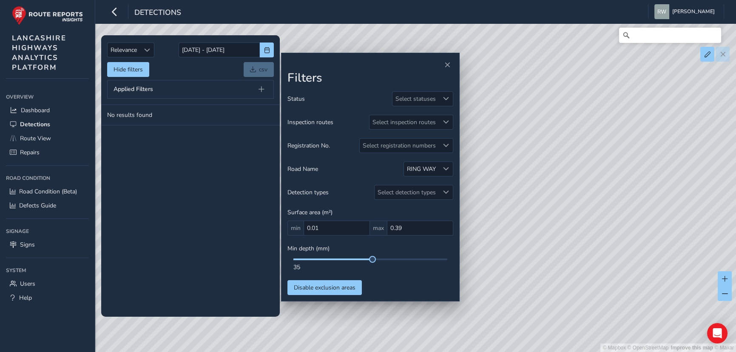
click at [382, 170] on div "Road Name RING WAY" at bounding box center [371, 169] width 166 height 15
click at [447, 167] on span at bounding box center [446, 169] width 6 height 6
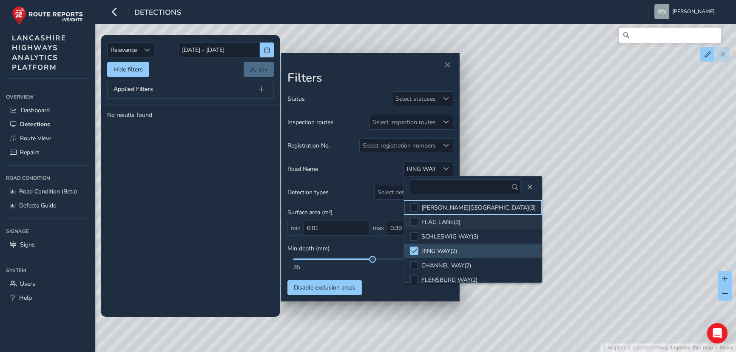
drag, startPoint x: 420, startPoint y: 206, endPoint x: 416, endPoint y: 217, distance: 11.3
click at [419, 205] on li "STANLEY STREET ( 3 )" at bounding box center [473, 207] width 138 height 14
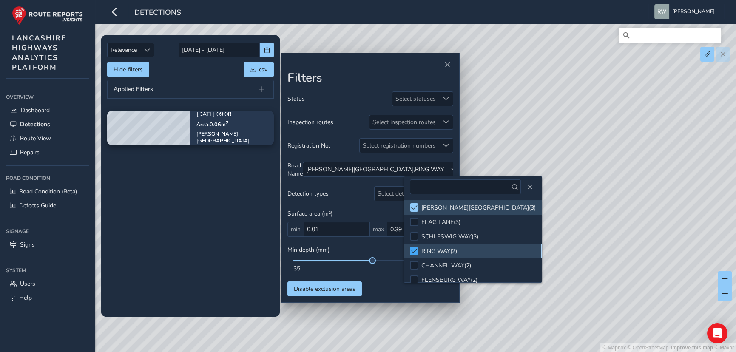
click at [414, 250] on span at bounding box center [414, 251] width 6 height 6
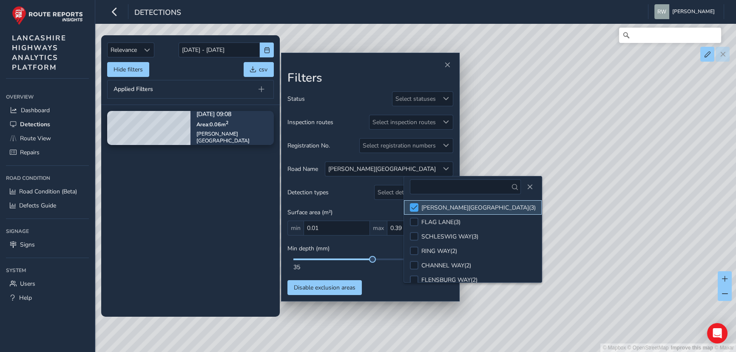
click at [415, 203] on div at bounding box center [414, 207] width 9 height 9
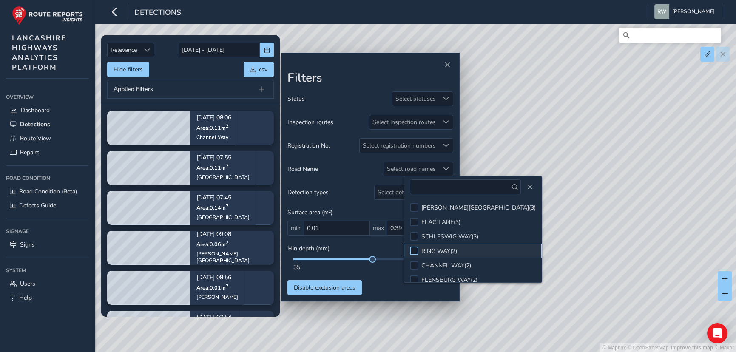
click at [413, 251] on div at bounding box center [414, 251] width 9 height 9
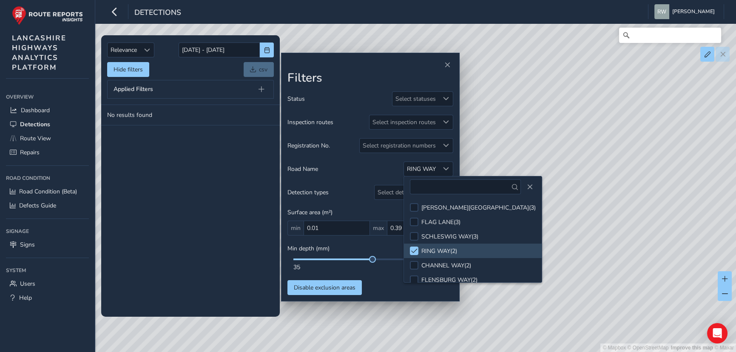
click at [191, 222] on tbody "No results found" at bounding box center [190, 211] width 179 height 212
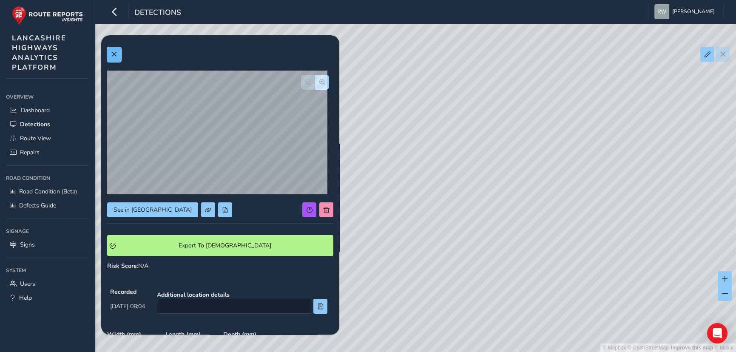
click at [114, 55] on span at bounding box center [114, 54] width 6 height 6
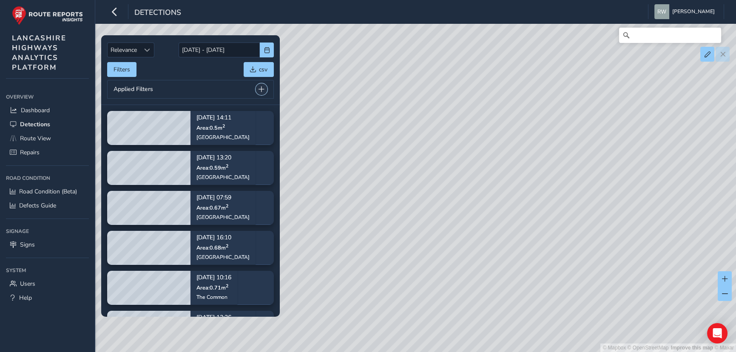
click at [263, 86] on span at bounding box center [262, 89] width 6 height 6
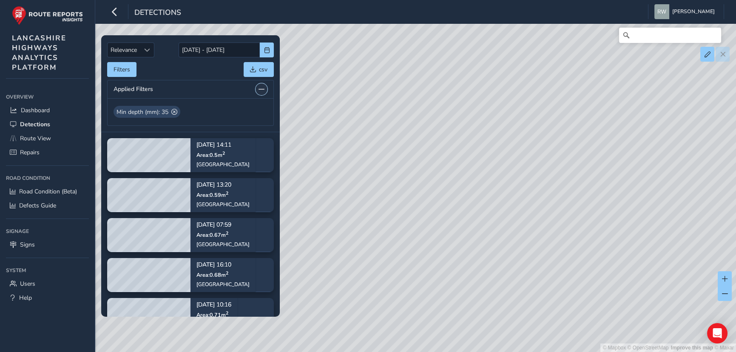
click at [263, 86] on span at bounding box center [262, 89] width 6 height 6
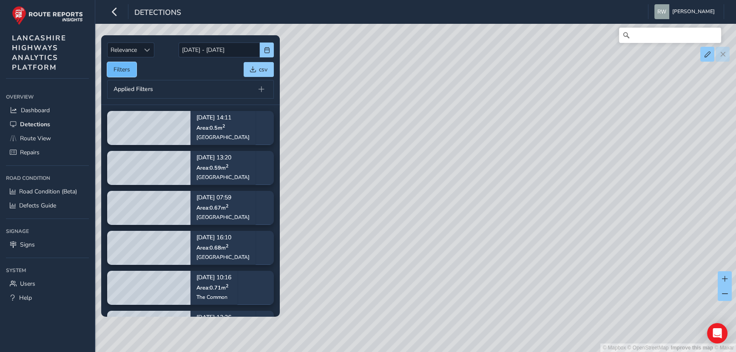
click at [125, 65] on button "Filters" at bounding box center [121, 69] width 29 height 15
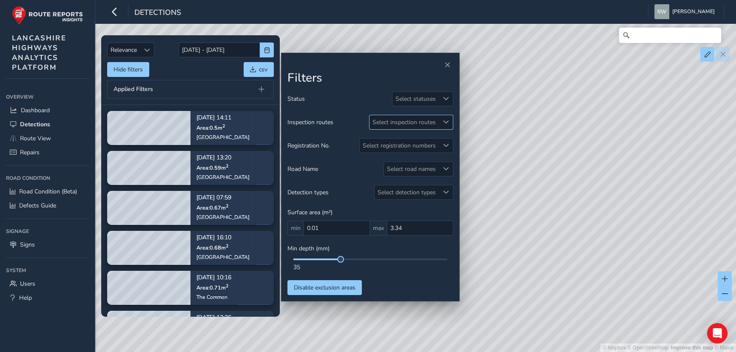
click at [448, 119] on span at bounding box center [446, 122] width 6 height 6
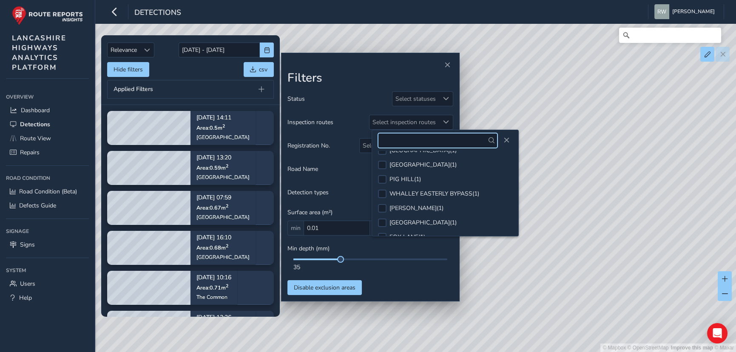
scroll to position [1446, 0]
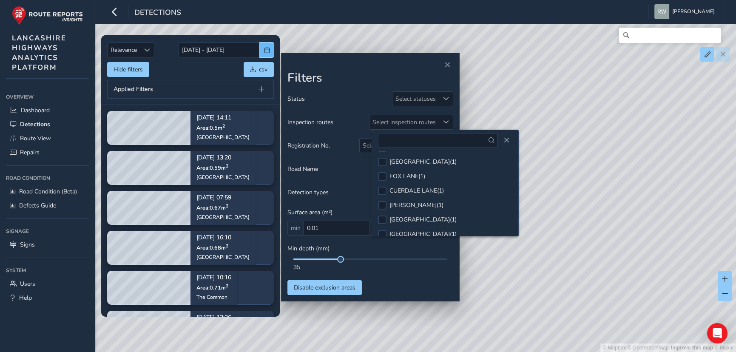
click at [268, 49] on span "button" at bounding box center [267, 50] width 6 height 6
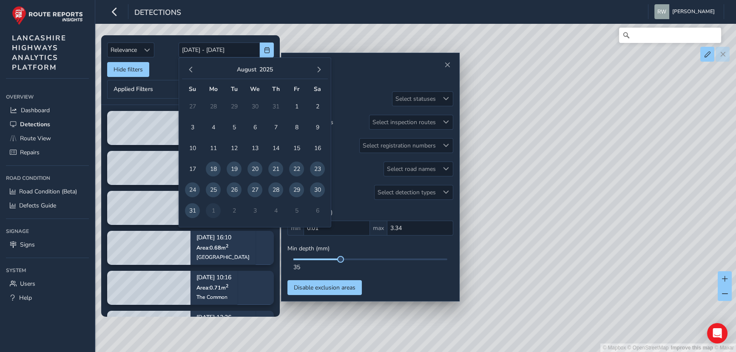
click at [294, 189] on span "29" at bounding box center [296, 189] width 15 height 15
type input "29/08/2025"
click at [314, 70] on button "button" at bounding box center [319, 70] width 12 height 12
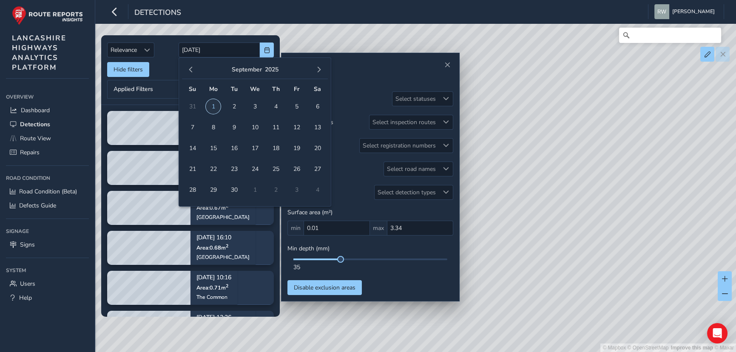
click at [214, 104] on span "1" at bounding box center [213, 106] width 15 height 15
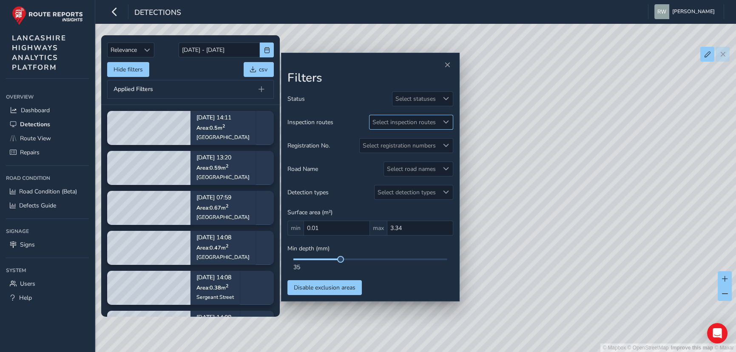
click at [446, 121] on span at bounding box center [446, 122] width 6 height 6
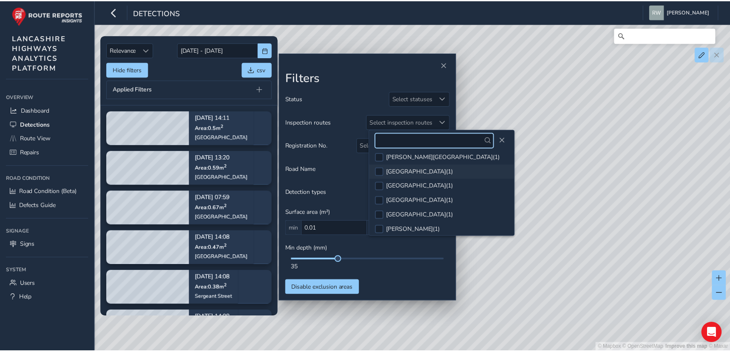
scroll to position [455, 0]
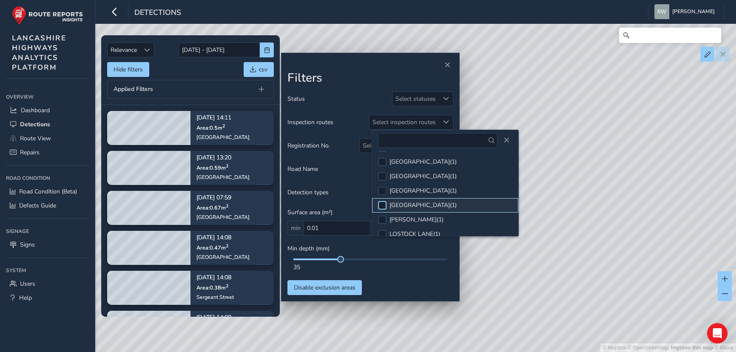
click at [382, 201] on div at bounding box center [382, 205] width 9 height 9
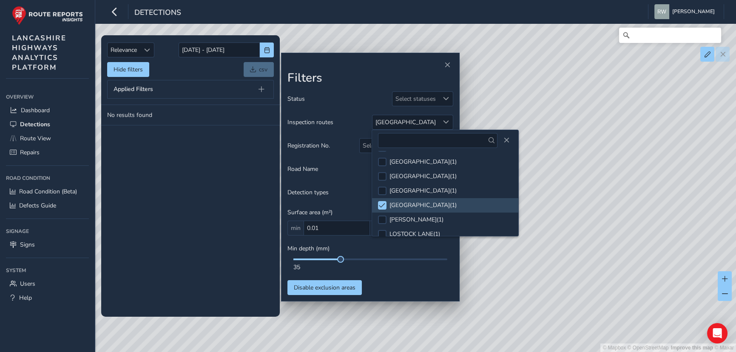
click at [362, 183] on div "Status Select statuses Inspection routes JUNCTION ROAD Registration No. Select …" at bounding box center [371, 193] width 166 height 204
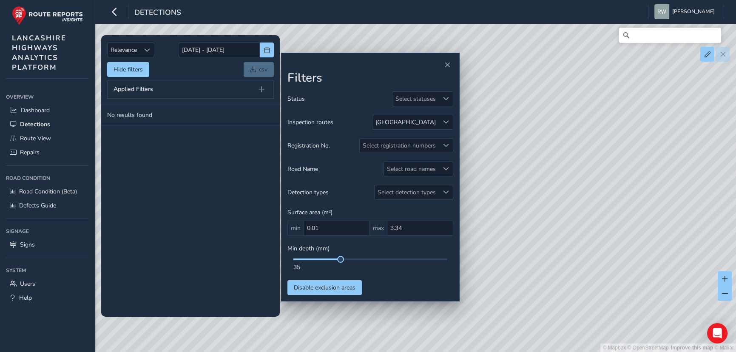
click at [254, 87] on div "Applied Filters" at bounding box center [190, 89] width 167 height 19
click at [259, 88] on span at bounding box center [262, 89] width 6 height 6
click at [34, 122] on span "Detections" at bounding box center [35, 124] width 30 height 8
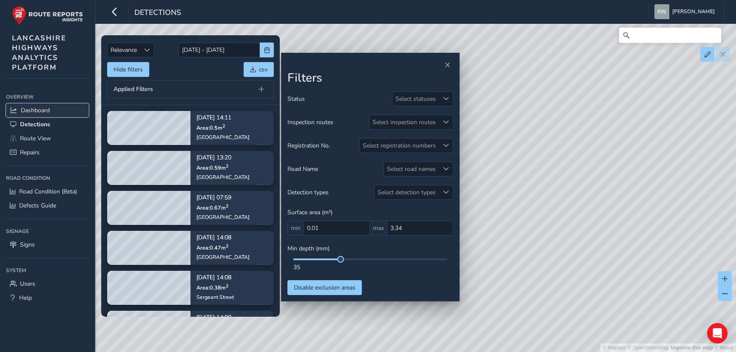
click at [38, 108] on span "Dashboard" at bounding box center [35, 110] width 29 height 8
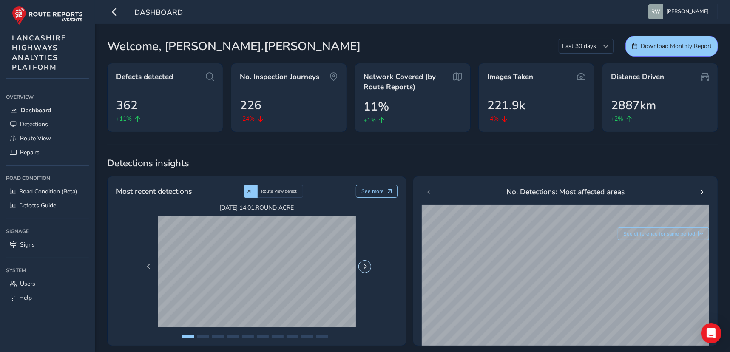
click at [364, 264] on button "Next Page" at bounding box center [365, 267] width 12 height 12
click at [143, 261] on div "Aug 29 2025, 14:01 , ROUND ACRE Sep 01 2025, 09:09 , STANLEY STREET Sep 01 2025…" at bounding box center [257, 267] width 234 height 126
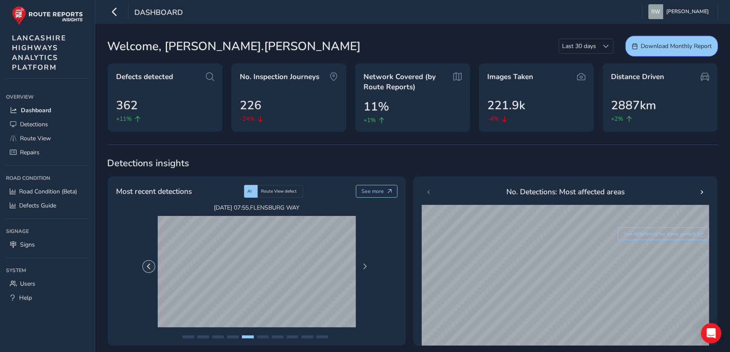
click at [147, 267] on span "Previous Page" at bounding box center [149, 267] width 6 height 6
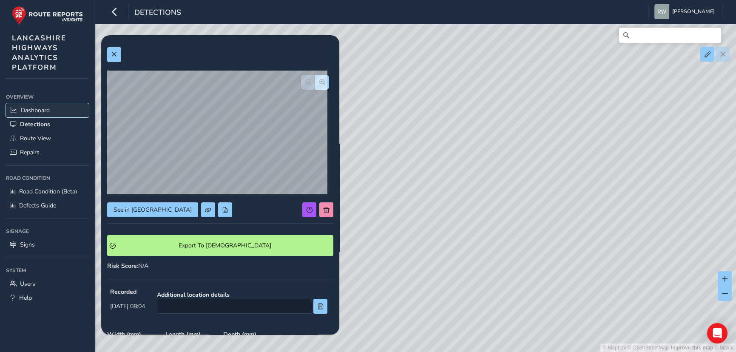
click at [38, 113] on span "Dashboard" at bounding box center [35, 110] width 29 height 8
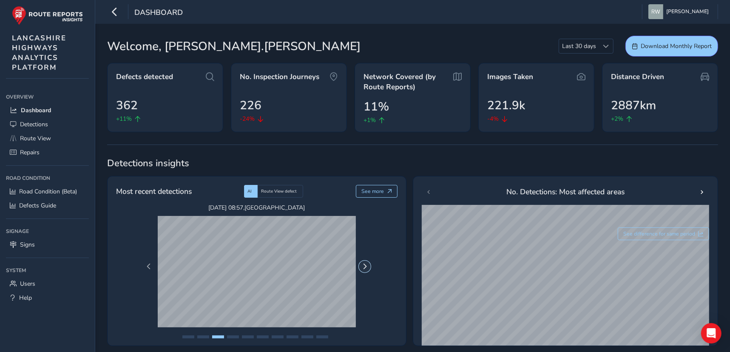
click at [367, 263] on button "Next Page" at bounding box center [365, 267] width 12 height 12
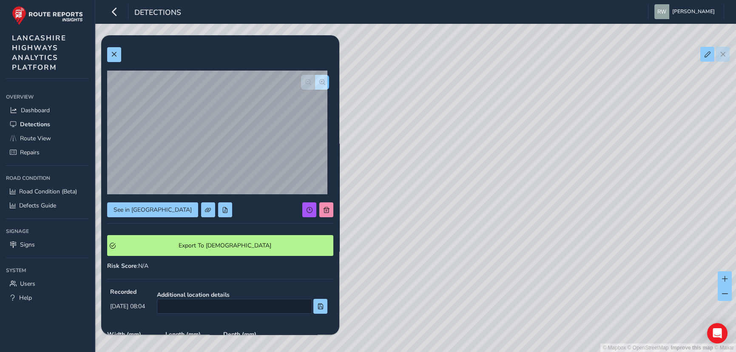
click at [319, 81] on span "button" at bounding box center [322, 82] width 6 height 6
click at [305, 79] on span "button" at bounding box center [308, 82] width 6 height 6
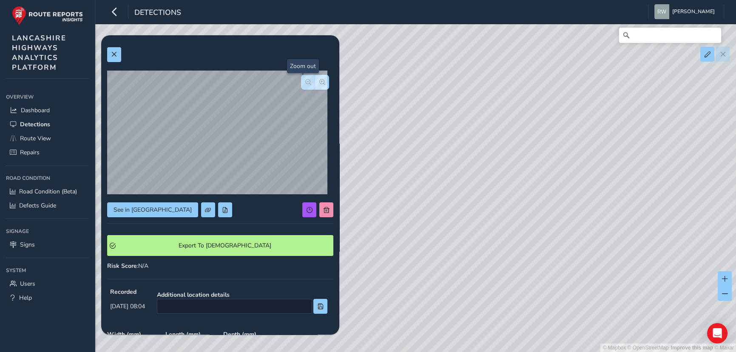
click at [305, 79] on span "button" at bounding box center [308, 82] width 6 height 6
click at [303, 79] on div at bounding box center [315, 82] width 28 height 15
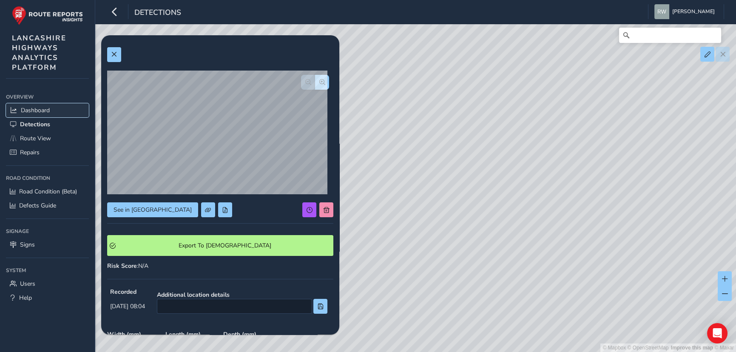
click at [46, 107] on span "Dashboard" at bounding box center [35, 110] width 29 height 8
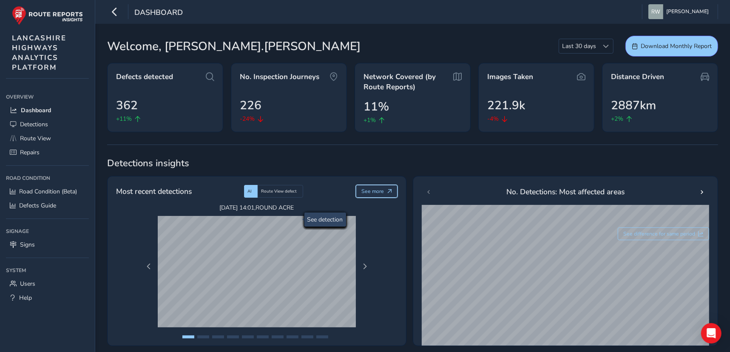
click at [374, 191] on span "See more" at bounding box center [373, 191] width 23 height 7
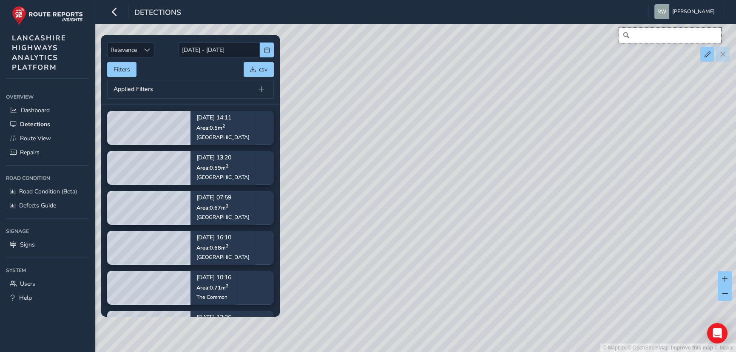
click at [650, 36] on input "Search" at bounding box center [670, 35] width 102 height 15
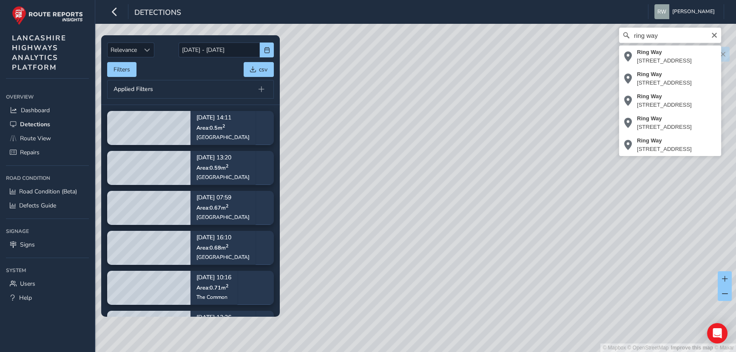
type input "Ring Way, Adelphi, Avenham, Preston, Lancashire, England, PR1 2BB, United Kingd…"
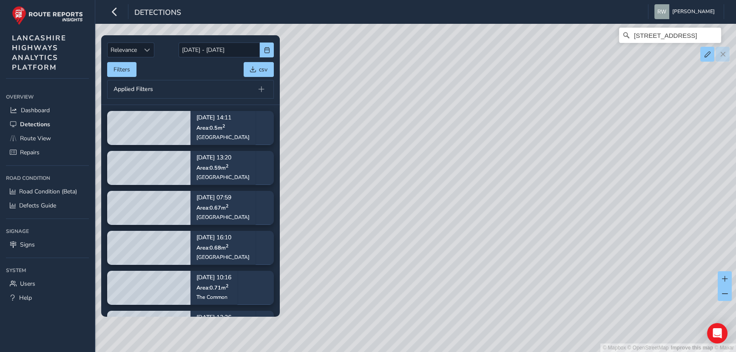
drag, startPoint x: 591, startPoint y: 79, endPoint x: 409, endPoint y: 183, distance: 210.2
click at [409, 183] on div "© Mapbox © OpenStreetMap Improve this map © Maxar Ring Way, Adelphi, Avenham, P…" at bounding box center [368, 176] width 736 height 352
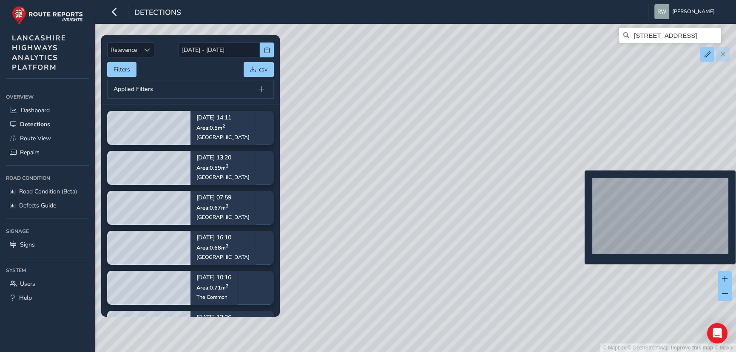
click at [580, 184] on div "© Mapbox © OpenStreetMap Improve this map © Maxar Ring Way, Adelphi, Avenham, P…" at bounding box center [368, 176] width 736 height 352
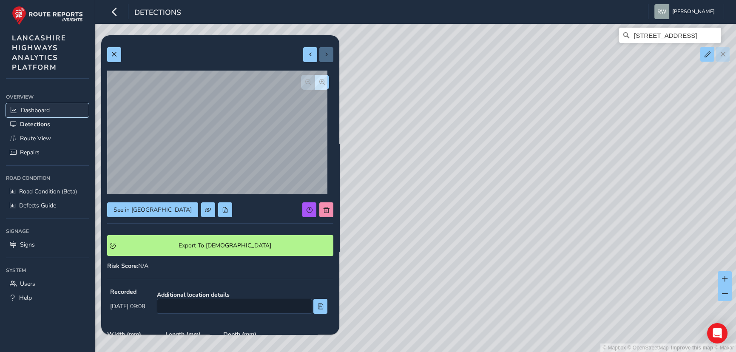
click at [41, 110] on span "Dashboard" at bounding box center [35, 110] width 29 height 8
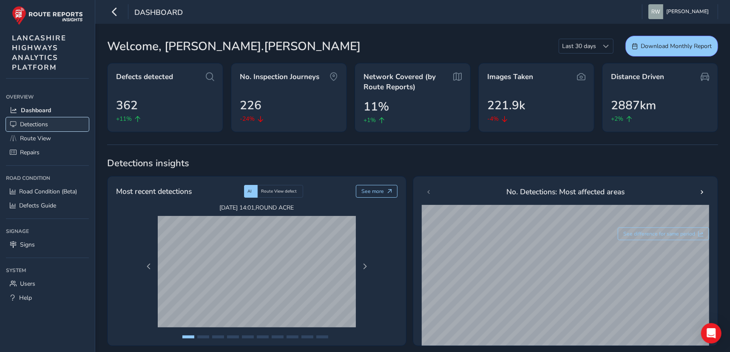
click at [39, 128] on span "Detections" at bounding box center [34, 124] width 28 height 8
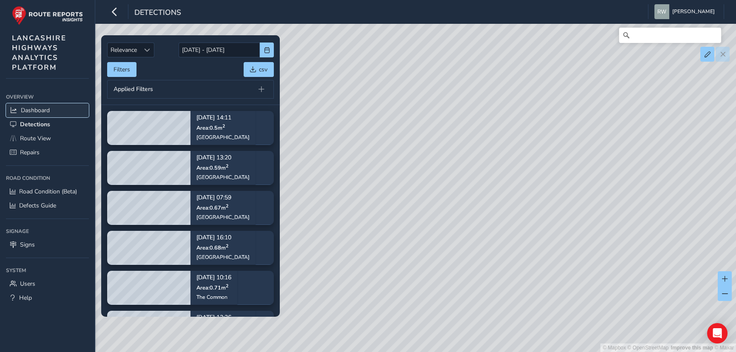
click at [39, 111] on span "Dashboard" at bounding box center [35, 110] width 29 height 8
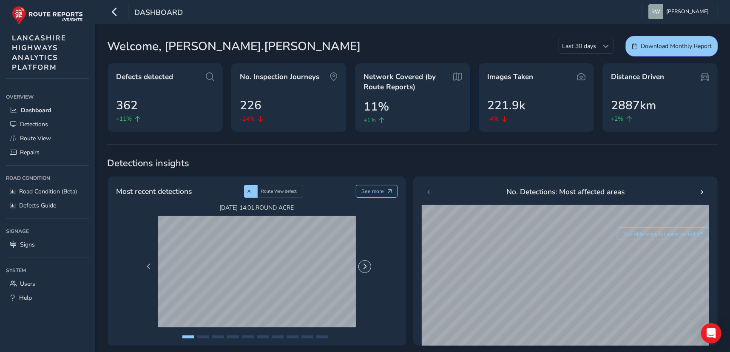
click at [365, 264] on button "Next Page" at bounding box center [365, 267] width 12 height 12
click at [36, 124] on span "Detections" at bounding box center [34, 124] width 28 height 8
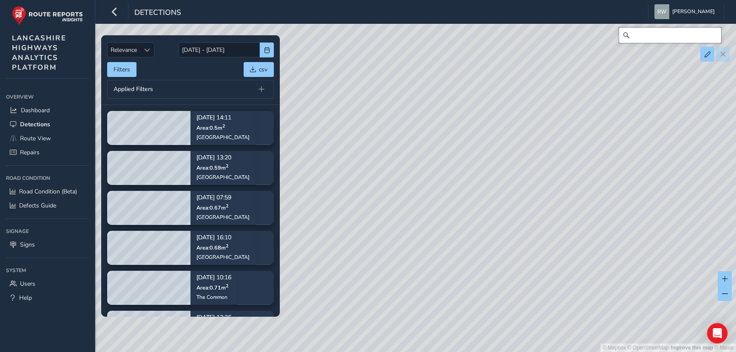
click at [688, 29] on input "Search" at bounding box center [670, 35] width 102 height 15
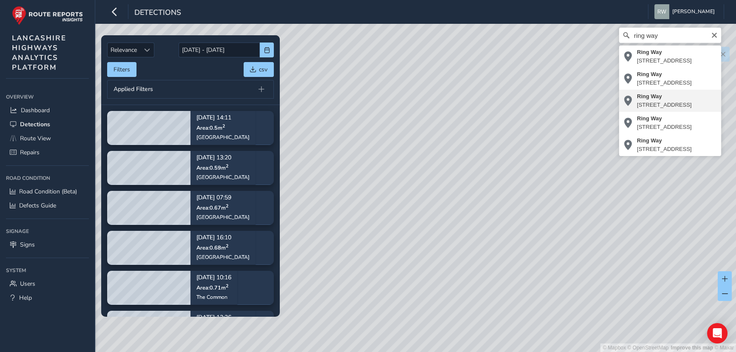
type input "Ring Way, Adelphi, Avenham, Preston, Lancashire, England, PR1 2BB, United Kingd…"
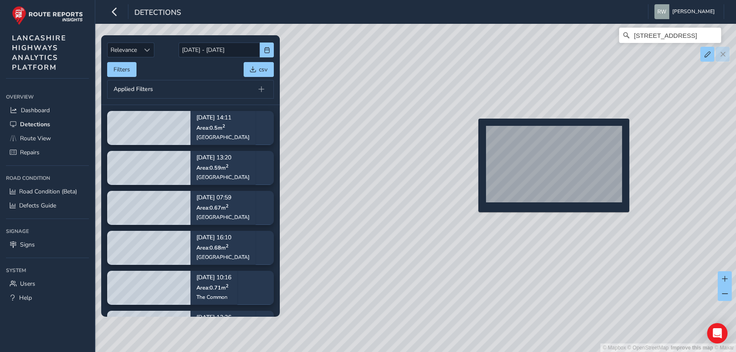
click at [473, 132] on div "© Mapbox © OpenStreetMap Improve this map © Maxar Ring Way, Adelphi, Avenham, P…" at bounding box center [368, 176] width 736 height 352
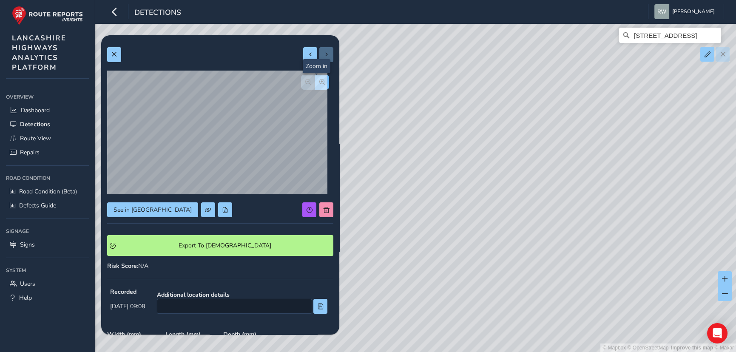
click at [319, 82] on span "button" at bounding box center [322, 82] width 6 height 6
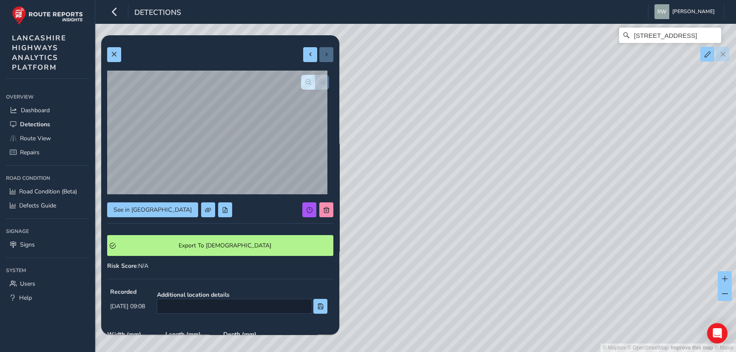
click at [315, 82] on div at bounding box center [315, 82] width 28 height 15
click at [305, 82] on span "button" at bounding box center [308, 82] width 6 height 6
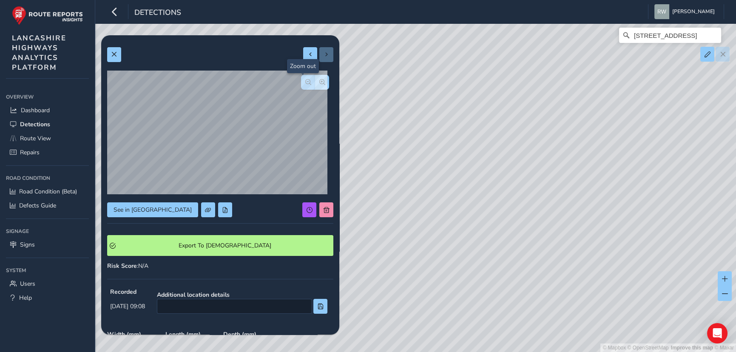
click at [305, 82] on span "button" at bounding box center [308, 82] width 6 height 6
click at [308, 54] on span at bounding box center [311, 54] width 6 height 6
type input "123"
type input "110"
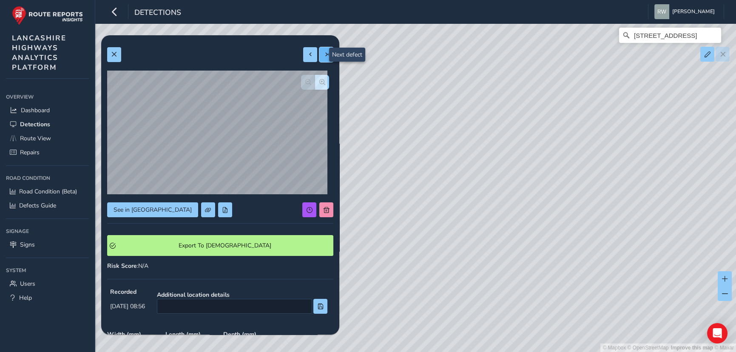
click at [322, 48] on button at bounding box center [326, 54] width 14 height 15
type input "211"
type input "297"
click at [321, 51] on div at bounding box center [318, 54] width 30 height 15
click at [42, 123] on span "Detections" at bounding box center [35, 124] width 30 height 8
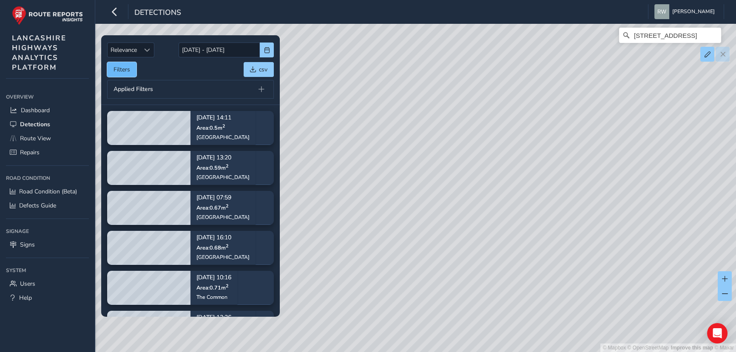
click at [117, 70] on button "Filters" at bounding box center [121, 69] width 29 height 15
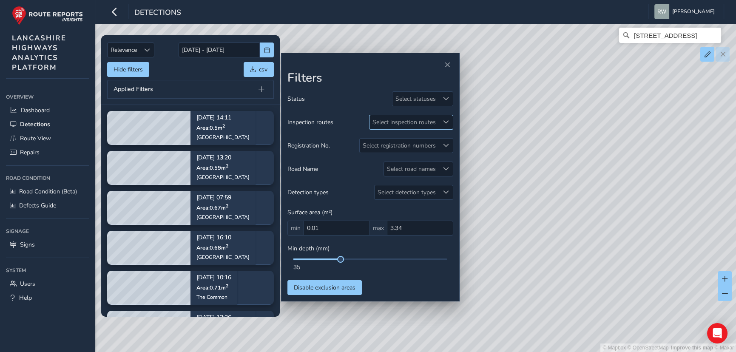
click at [444, 119] on span at bounding box center [446, 122] width 6 height 6
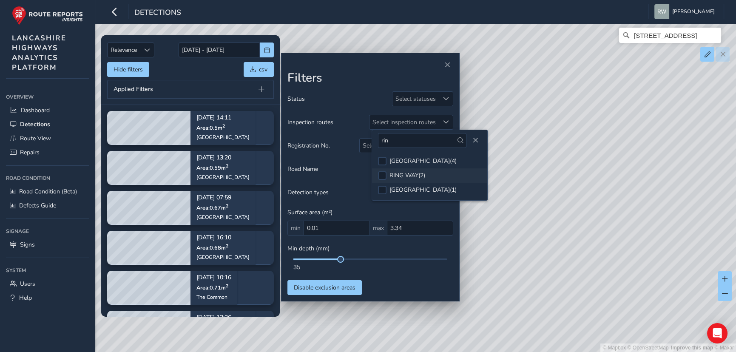
type input "rin"
click at [417, 173] on div "RING WAY ( 2 )" at bounding box center [408, 175] width 36 height 8
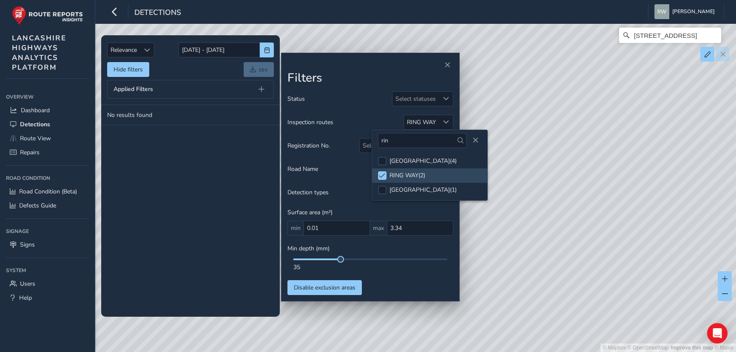
click at [382, 272] on div "Status Select statuses Inspection routes RING WAY Registration No. Select regis…" at bounding box center [371, 193] width 166 height 204
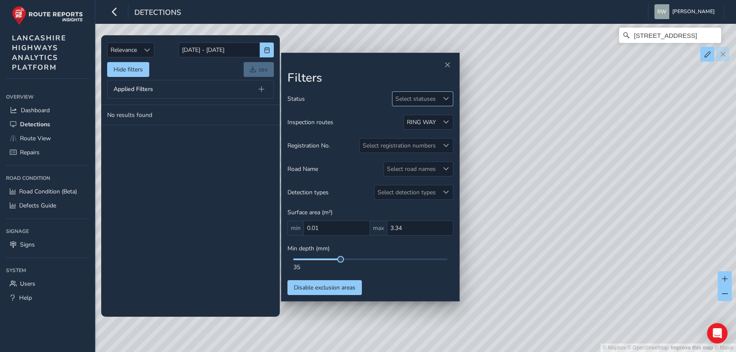
click at [447, 96] on span at bounding box center [446, 99] width 6 height 6
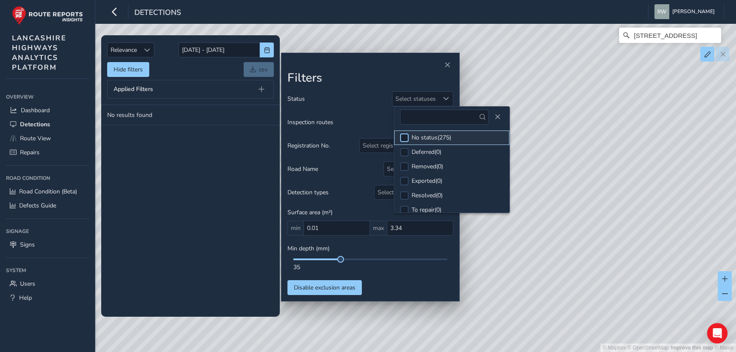
click at [403, 137] on div at bounding box center [404, 138] width 9 height 9
click at [397, 105] on div "Status No status" at bounding box center [371, 98] width 166 height 15
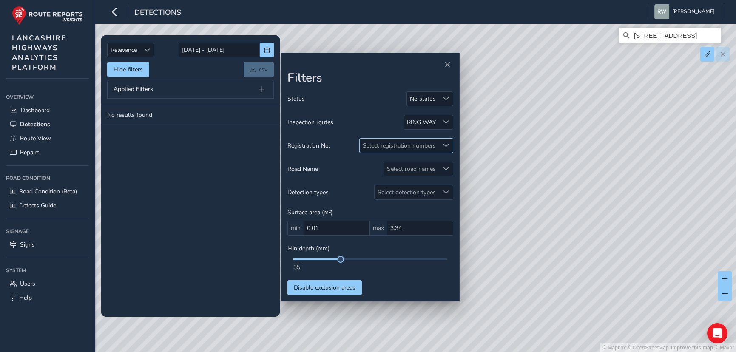
click at [445, 145] on span at bounding box center [446, 146] width 6 height 6
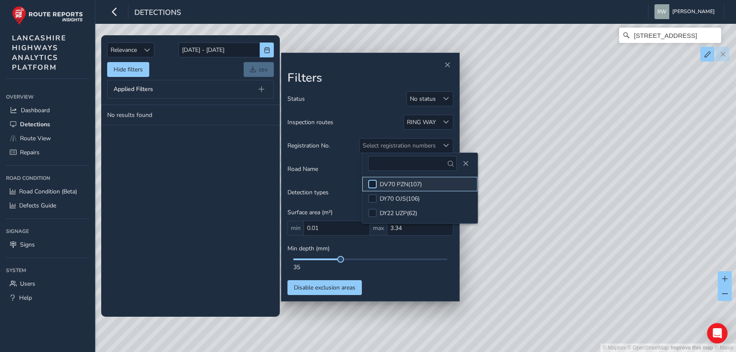
click at [373, 183] on div at bounding box center [372, 184] width 9 height 9
click at [371, 198] on div at bounding box center [372, 198] width 9 height 9
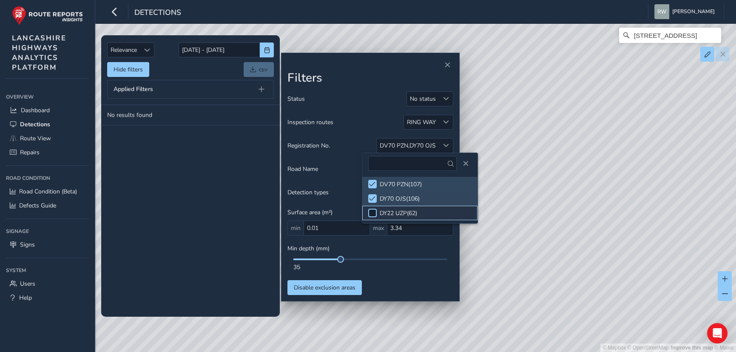
click at [371, 208] on li "DY22 UZP ( 62 )" at bounding box center [419, 213] width 115 height 14
click at [333, 175] on div "Road Name Select road names" at bounding box center [371, 169] width 166 height 15
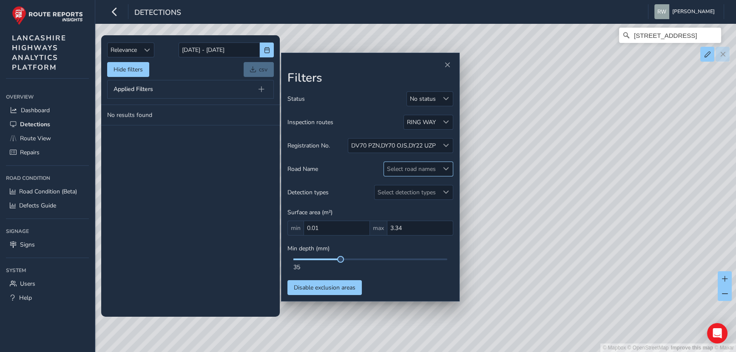
click at [445, 166] on span at bounding box center [446, 169] width 6 height 6
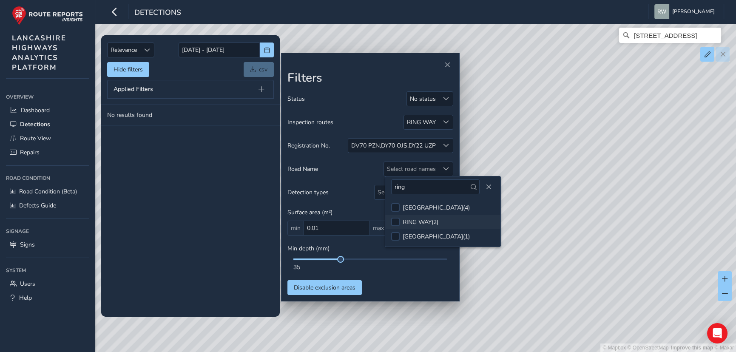
type input "ring"
click at [430, 220] on div "RING WAY ( 2 )" at bounding box center [421, 222] width 36 height 8
click at [405, 269] on div "35" at bounding box center [371, 267] width 154 height 8
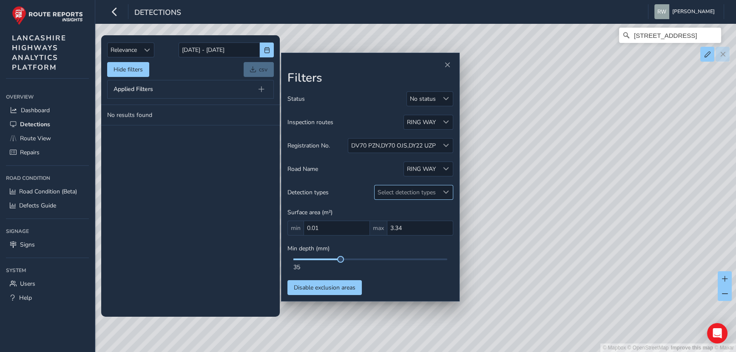
click at [449, 190] on div at bounding box center [446, 192] width 14 height 14
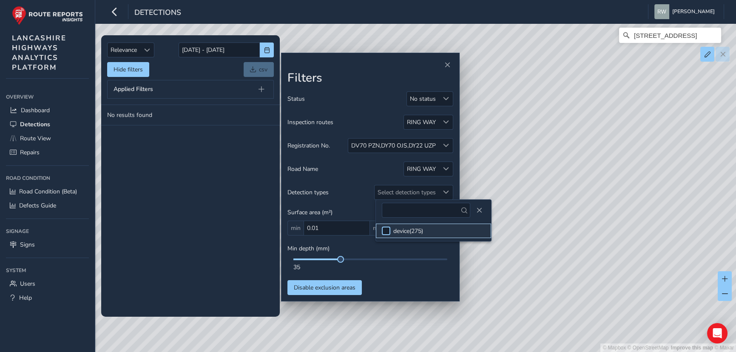
click at [387, 230] on div at bounding box center [386, 231] width 9 height 9
click at [360, 192] on div "Detection types device" at bounding box center [371, 192] width 166 height 15
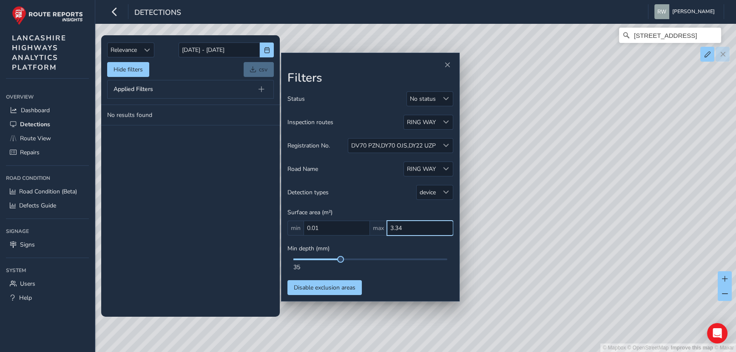
drag, startPoint x: 402, startPoint y: 229, endPoint x: 385, endPoint y: 229, distance: 17.0
click at [385, 229] on div "min 0.01 max 3.34" at bounding box center [371, 228] width 166 height 15
type input "5,000"
click at [399, 275] on div "Status No status Inspection routes RING WAY Registration No. DV70 PZN , DY70 OJ…" at bounding box center [371, 193] width 166 height 204
click at [180, 145] on tbody "No results found" at bounding box center [190, 211] width 179 height 212
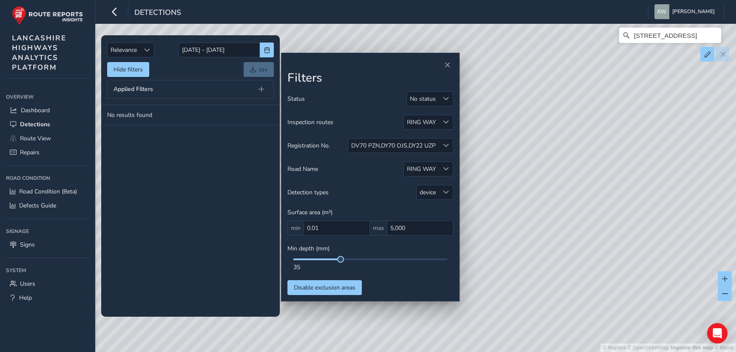
click at [180, 145] on tbody "No results found" at bounding box center [190, 211] width 179 height 212
click at [260, 87] on span at bounding box center [262, 89] width 6 height 6
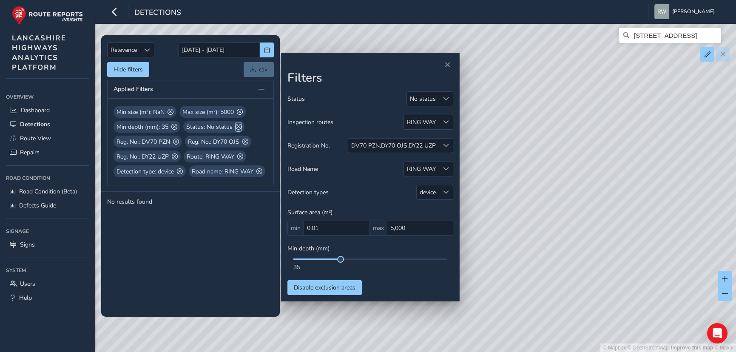
click at [236, 126] on span at bounding box center [239, 127] width 6 height 9
click at [222, 231] on tbody "No results found" at bounding box center [190, 254] width 179 height 125
click at [131, 71] on button "Hide filters" at bounding box center [128, 69] width 42 height 15
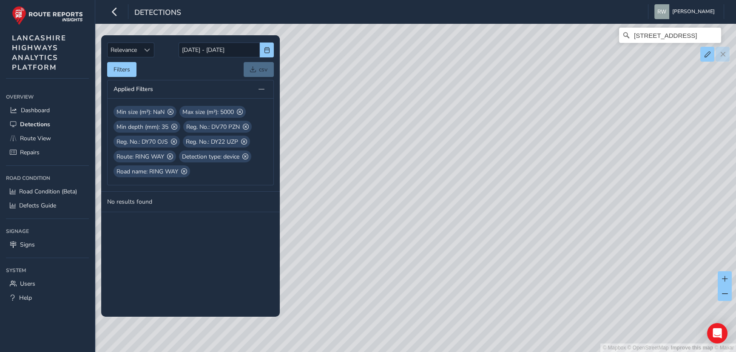
click at [195, 208] on td "No results found" at bounding box center [190, 202] width 179 height 20
click at [263, 86] on span at bounding box center [262, 89] width 6 height 6
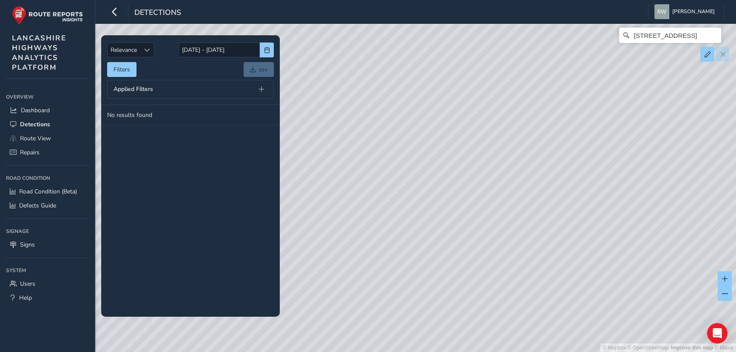
click at [188, 138] on tbody "No results found" at bounding box center [190, 211] width 179 height 212
click at [676, 36] on input "Ring Way, Adelphi, Avenham, Preston, Lancashire, England, PR1 2BB, United Kingd…" at bounding box center [670, 35] width 102 height 15
click at [31, 111] on span "Dashboard" at bounding box center [35, 110] width 29 height 8
click at [41, 123] on span "Detections" at bounding box center [35, 124] width 30 height 8
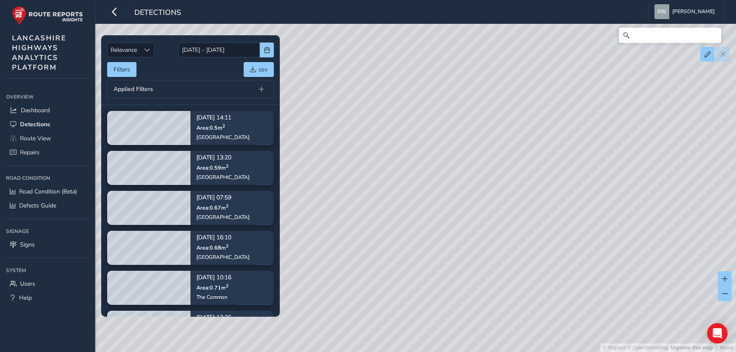
drag, startPoint x: 357, startPoint y: 235, endPoint x: 536, endPoint y: 220, distance: 180.2
click at [536, 220] on div "© Mapbox © OpenStreetMap Improve this map © Maxar" at bounding box center [368, 176] width 736 height 352
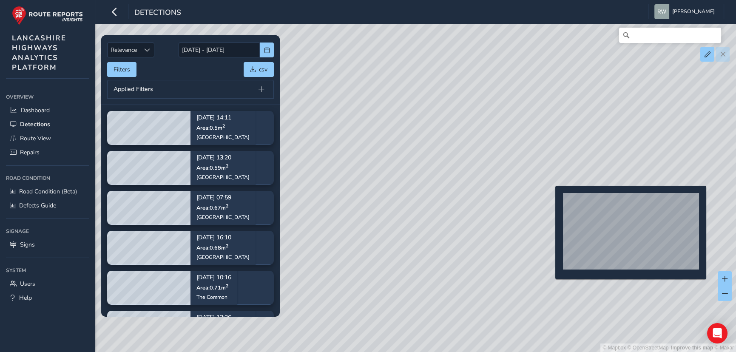
click at [550, 200] on div "© Mapbox © OpenStreetMap Improve this map © Maxar" at bounding box center [368, 176] width 736 height 352
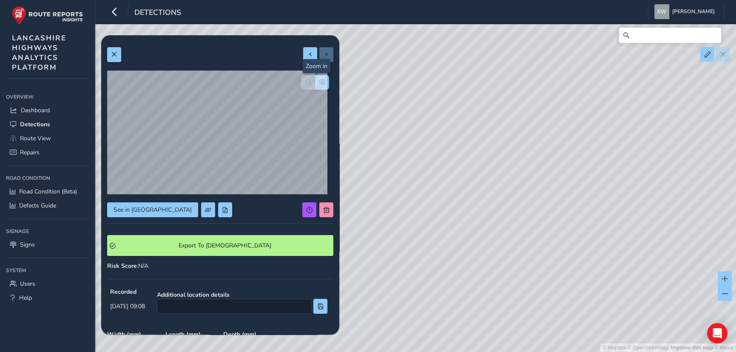
click at [319, 81] on span "button" at bounding box center [322, 82] width 6 height 6
click at [305, 79] on span "button" at bounding box center [308, 82] width 6 height 6
click at [319, 83] on span "button" at bounding box center [322, 82] width 6 height 6
click at [305, 83] on span "button" at bounding box center [308, 82] width 6 height 6
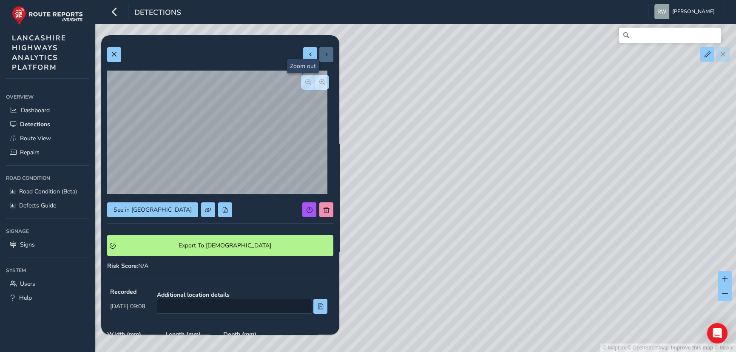
click at [305, 83] on span "button" at bounding box center [308, 82] width 6 height 6
click at [301, 83] on div at bounding box center [315, 82] width 28 height 15
click at [240, 208] on div "See in Route View" at bounding box center [220, 209] width 226 height 15
click at [156, 207] on span "See in Route View" at bounding box center [153, 210] width 78 height 8
